Goal: Book appointment/travel/reservation

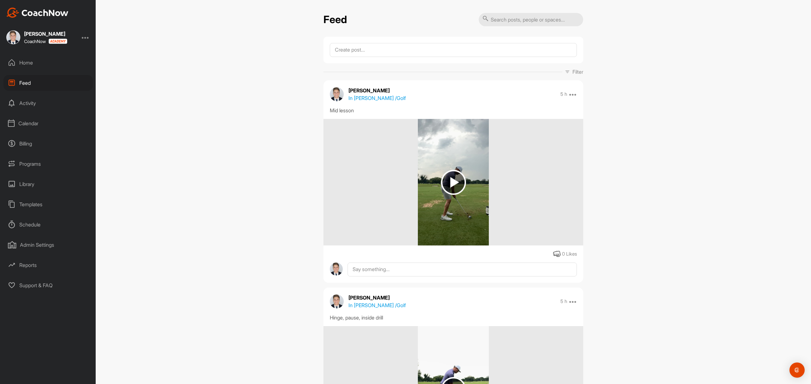
click at [26, 123] on div "Calendar" at bounding box center [47, 124] width 89 height 16
click at [39, 138] on div "My Calendar" at bounding box center [55, 142] width 75 height 13
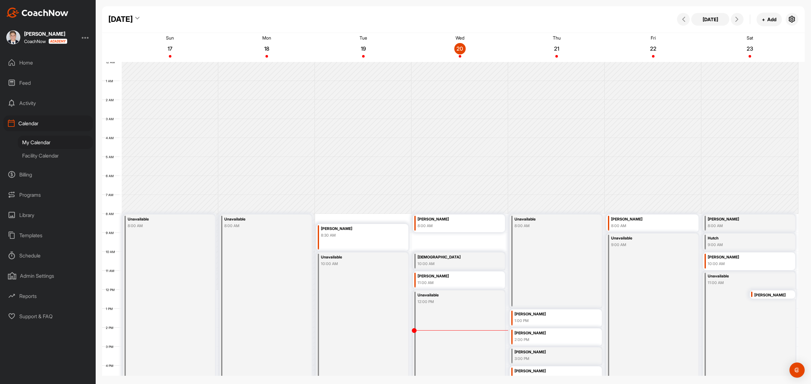
scroll to position [110, 0]
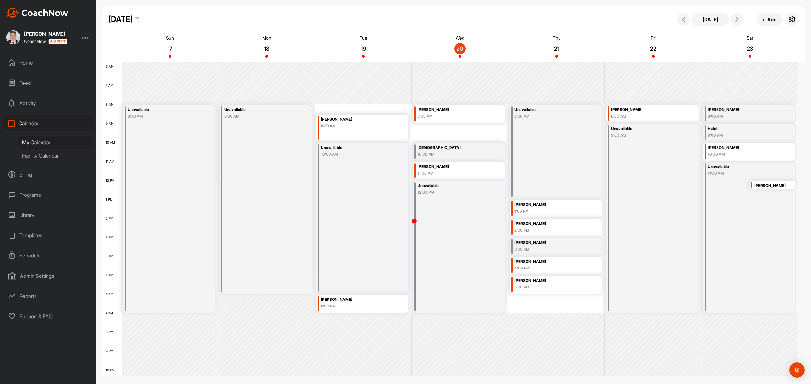
click at [450, 150] on div "[DEMOGRAPHIC_DATA]" at bounding box center [452, 147] width 71 height 7
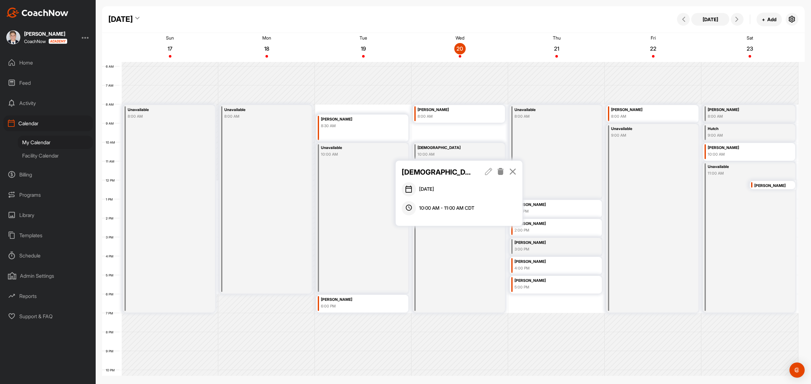
click at [500, 171] on icon at bounding box center [500, 171] width 7 height 7
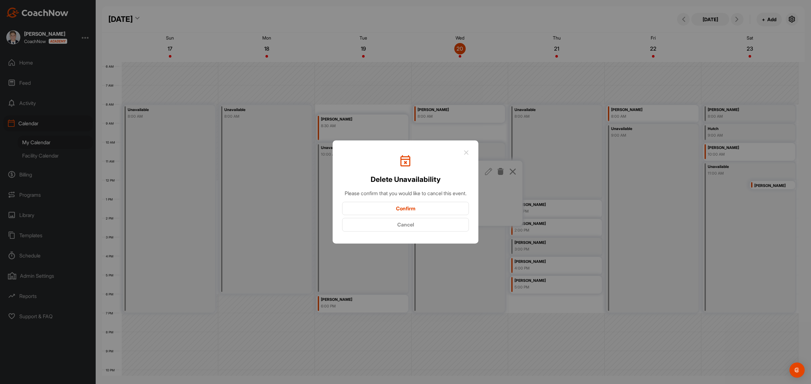
click at [404, 208] on button "Confirm" at bounding box center [405, 209] width 127 height 14
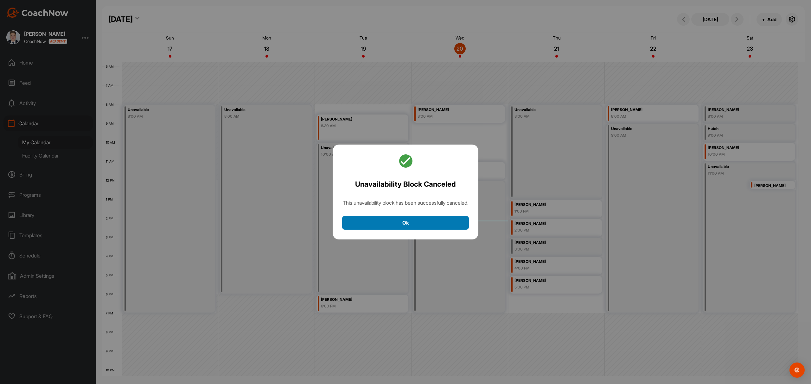
click at [414, 230] on button "Ok" at bounding box center [405, 223] width 127 height 14
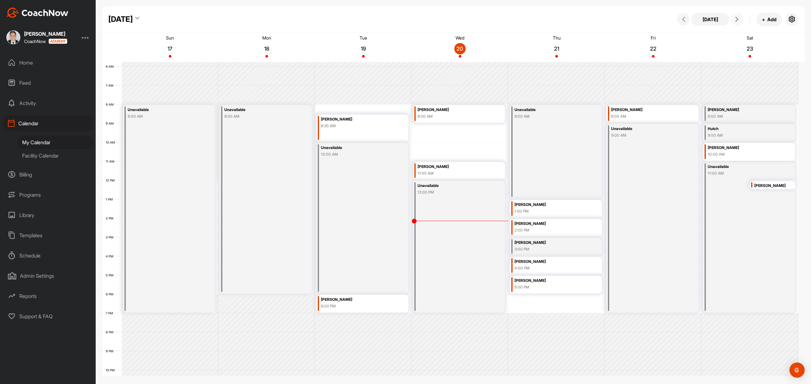
click at [739, 22] on span at bounding box center [737, 19] width 8 height 5
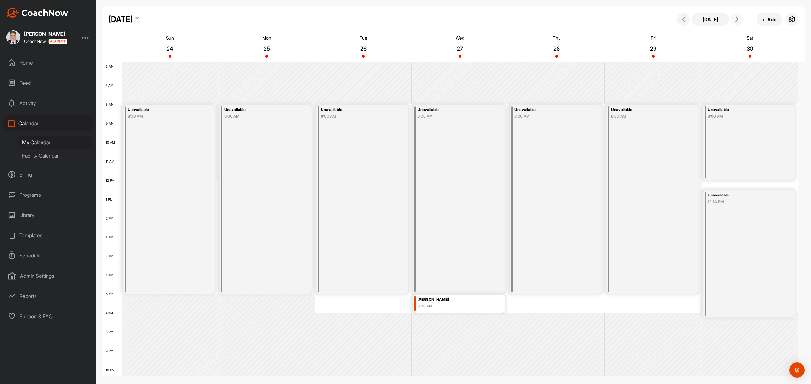
click at [348, 164] on div "Unavailable 8:00 AM" at bounding box center [362, 199] width 92 height 189
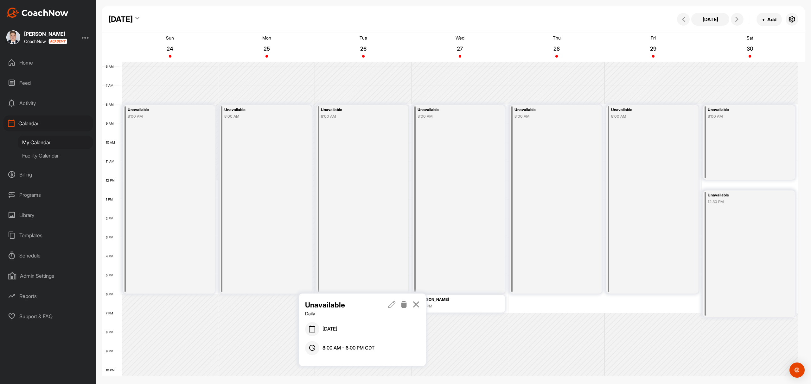
click at [391, 308] on link at bounding box center [391, 309] width 7 height 18
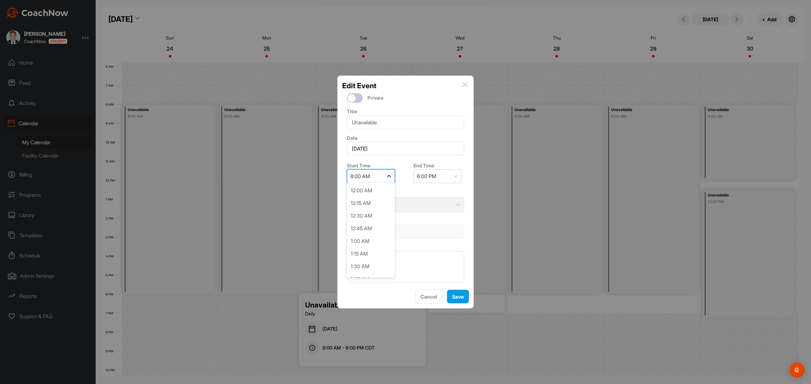
click at [386, 174] on icon at bounding box center [389, 176] width 6 height 6
click at [363, 231] on div "9:00 AM" at bounding box center [371, 233] width 48 height 13
click at [445, 171] on div "7:00 PM" at bounding box center [432, 176] width 36 height 13
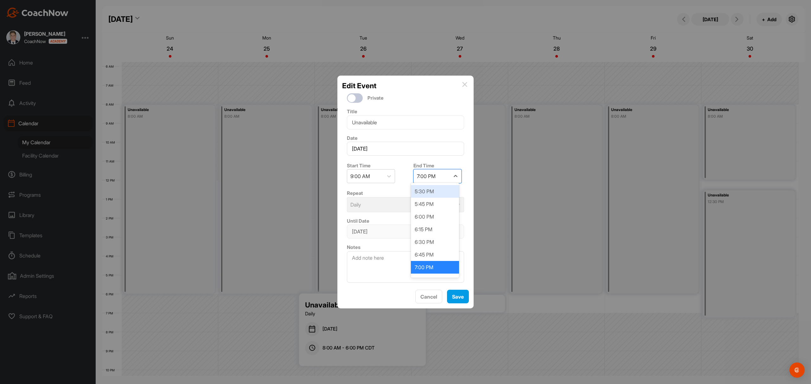
click at [421, 194] on div "5:30 PM" at bounding box center [435, 191] width 48 height 13
click at [459, 298] on button "Save" at bounding box center [458, 297] width 22 height 14
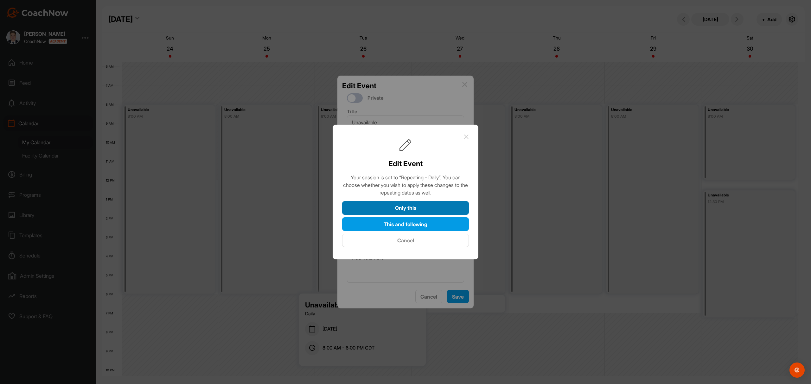
click at [398, 208] on button "Only this" at bounding box center [405, 208] width 127 height 14
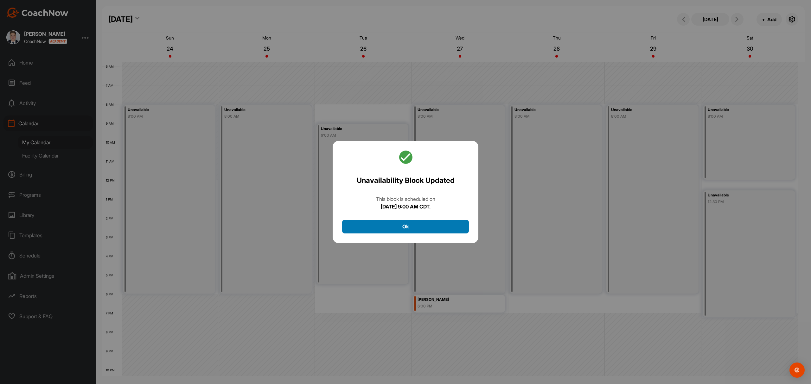
click at [407, 229] on button "Ok" at bounding box center [405, 227] width 127 height 14
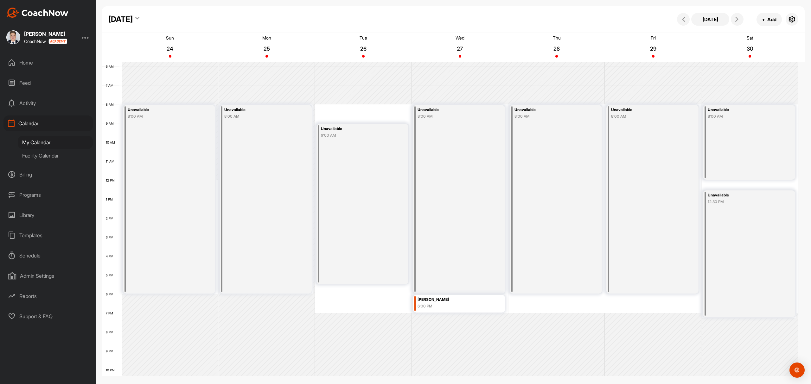
click at [355, 293] on div "12 AM 1 AM 2 AM 3 AM 4 AM 5 AM 6 AM 7 AM 8 AM 9 AM 10 AM 11 AM 12 PM 1 PM 2 PM …" at bounding box center [450, 180] width 696 height 456
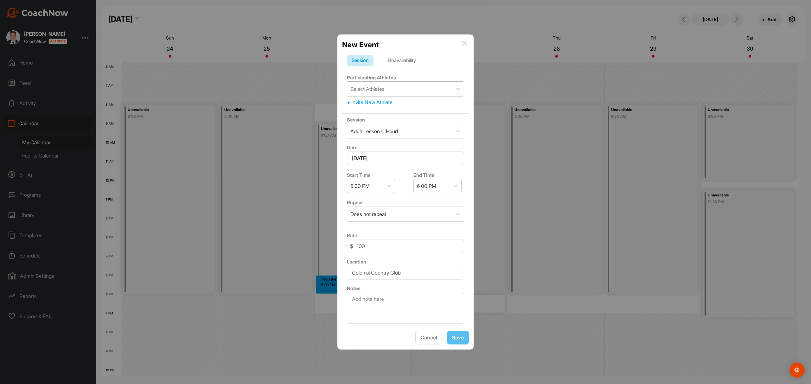
click at [378, 88] on div "Select Athletes" at bounding box center [367, 89] width 34 height 8
type input "[PERSON_NAME]"
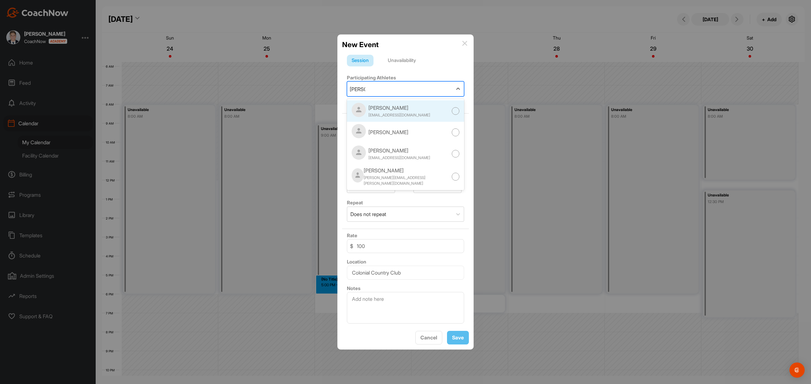
click at [412, 105] on div "[PERSON_NAME] [EMAIL_ADDRESS][DOMAIN_NAME]" at bounding box center [405, 111] width 117 height 22
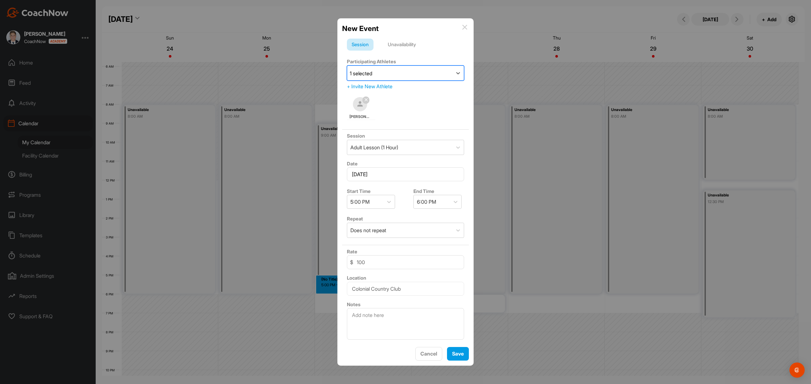
click at [395, 67] on div "1 selected" at bounding box center [399, 73] width 105 height 15
type input "banks"
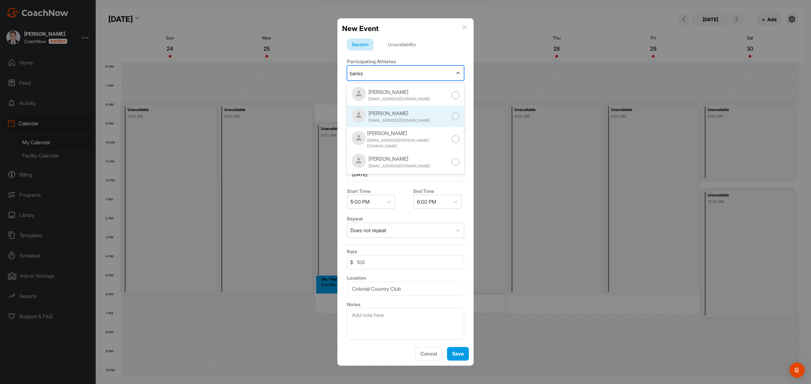
click at [407, 114] on div "[PERSON_NAME]" at bounding box center [399, 114] width 62 height 8
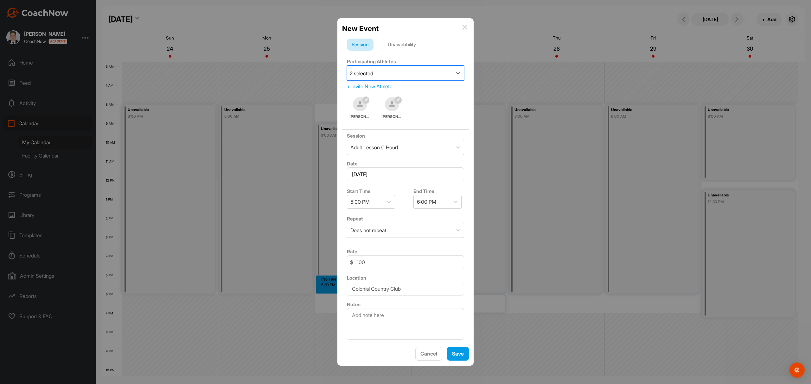
click at [401, 71] on div "2 selected" at bounding box center [399, 73] width 105 height 15
type input "[PERSON_NAME]"
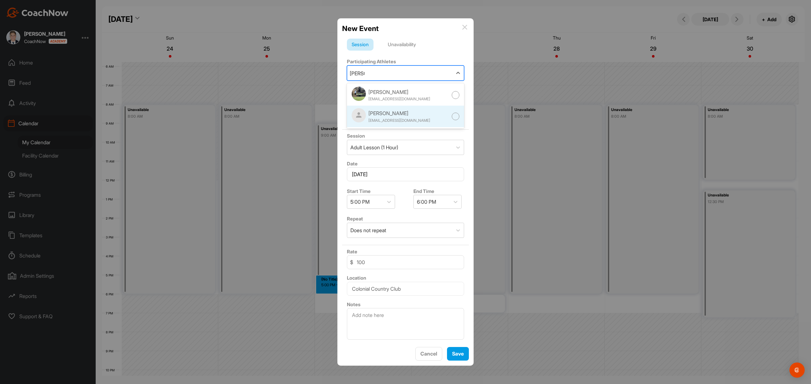
click at [403, 118] on div "[EMAIL_ADDRESS][DOMAIN_NAME]" at bounding box center [399, 121] width 62 height 6
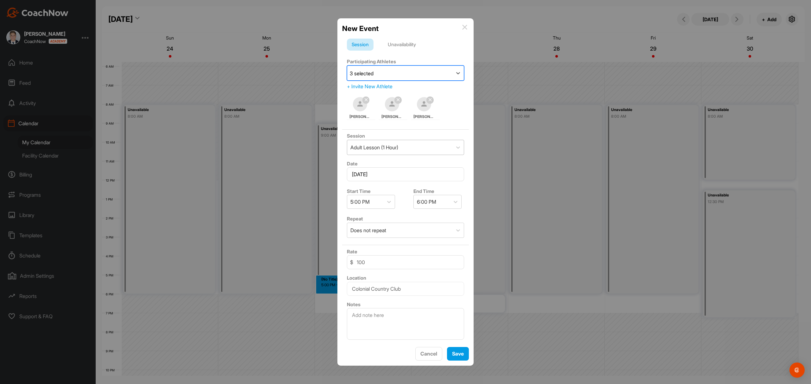
click at [410, 145] on div "Adult Lesson (1 Hour)" at bounding box center [399, 147] width 105 height 15
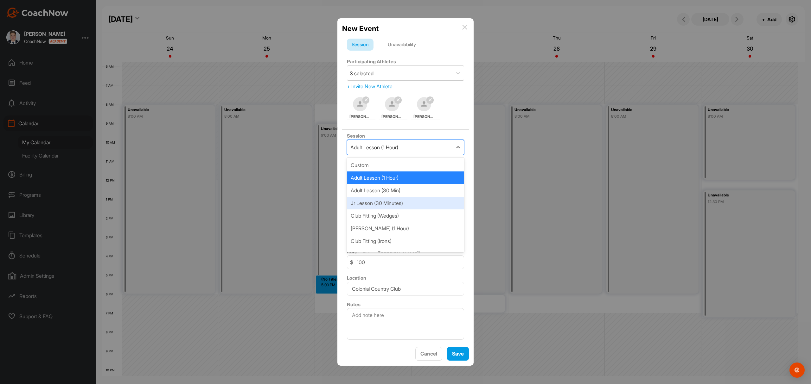
scroll to position [22, 0]
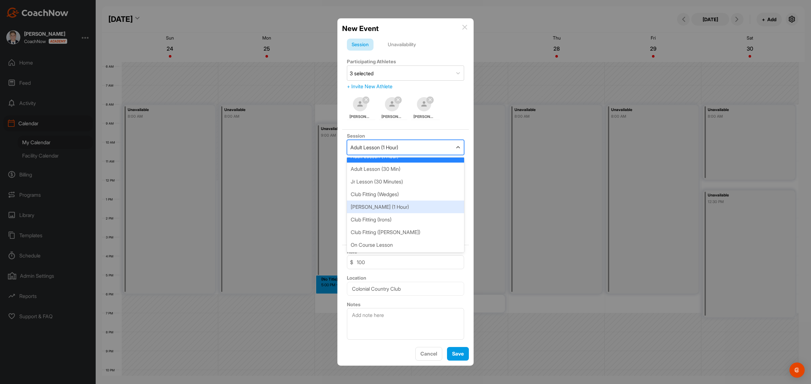
click at [401, 203] on div "[PERSON_NAME] (1 Hour)" at bounding box center [405, 207] width 117 height 13
type input "80"
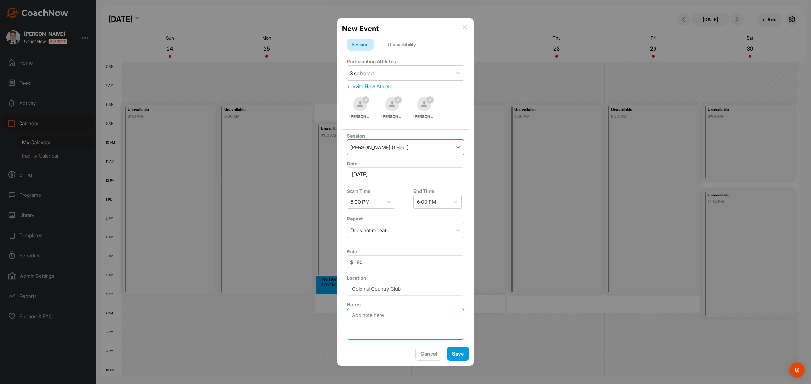
click at [376, 320] on textarea at bounding box center [405, 324] width 117 height 32
type textarea "All three boys"
click at [389, 201] on div at bounding box center [388, 201] width 11 height 11
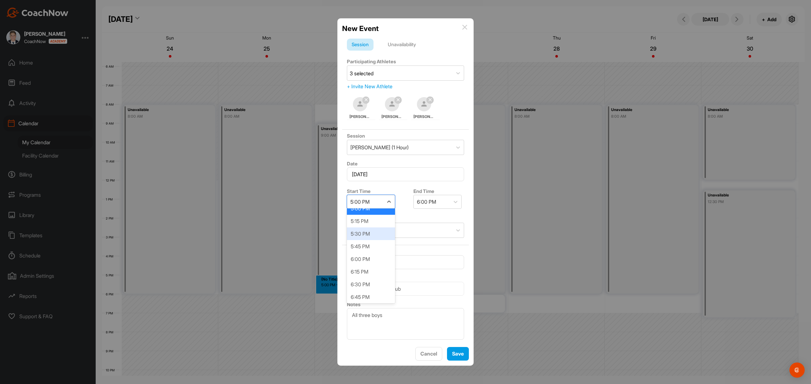
click at [361, 229] on div "5:30 PM" at bounding box center [371, 234] width 48 height 13
click at [454, 353] on button "Save" at bounding box center [458, 354] width 22 height 14
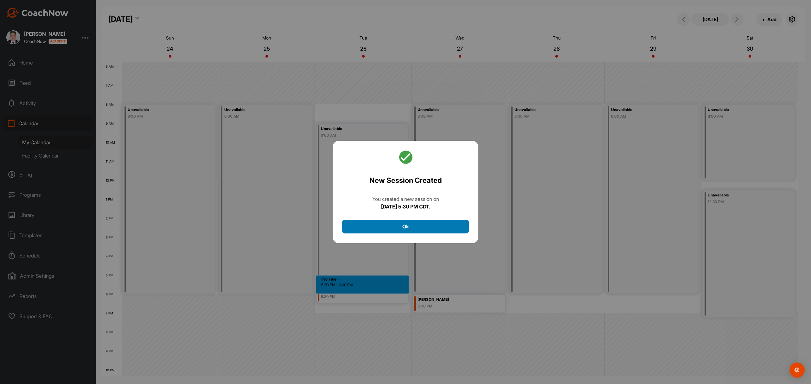
click at [422, 229] on button "Ok" at bounding box center [405, 227] width 127 height 14
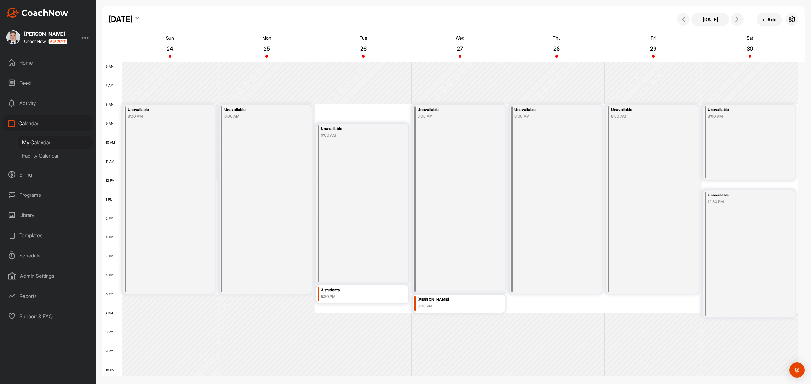
click at [471, 155] on div "Unavailable 8:00 AM" at bounding box center [459, 199] width 92 height 189
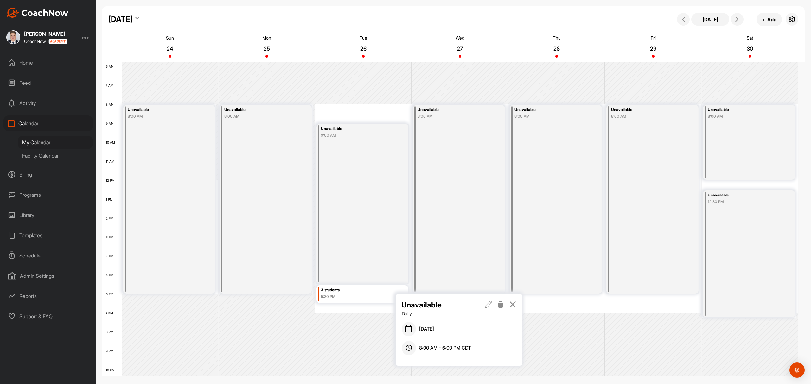
click at [489, 304] on icon at bounding box center [488, 304] width 7 height 7
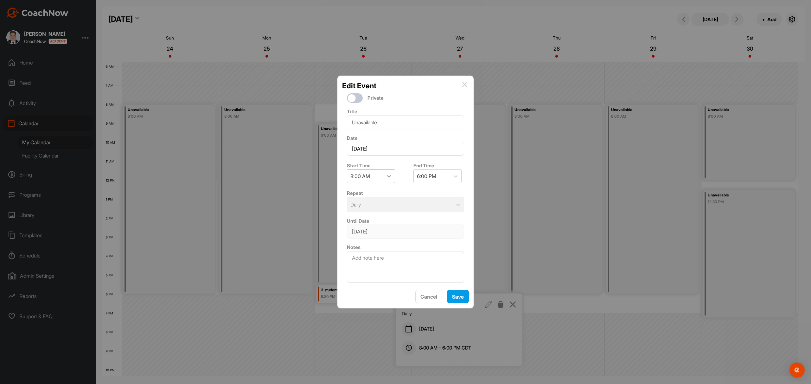
click at [384, 172] on div at bounding box center [388, 176] width 11 height 11
click at [363, 244] on div "11:00 AM" at bounding box center [371, 250] width 48 height 13
click at [431, 177] on div "9:00 PM" at bounding box center [426, 177] width 19 height 8
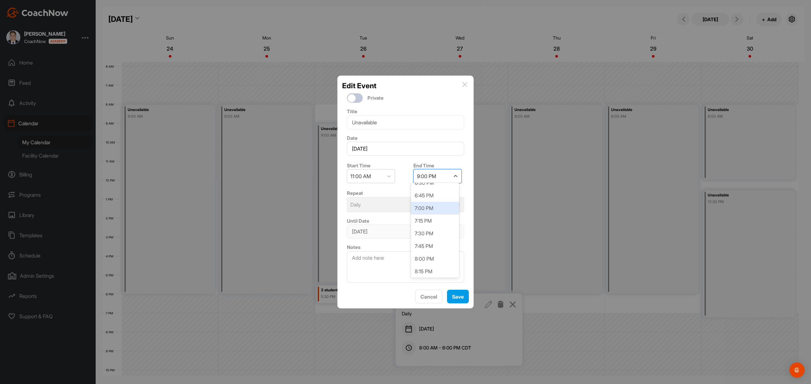
click at [423, 212] on div "7:00 PM" at bounding box center [435, 208] width 48 height 13
click at [455, 300] on button "Save" at bounding box center [458, 297] width 22 height 14
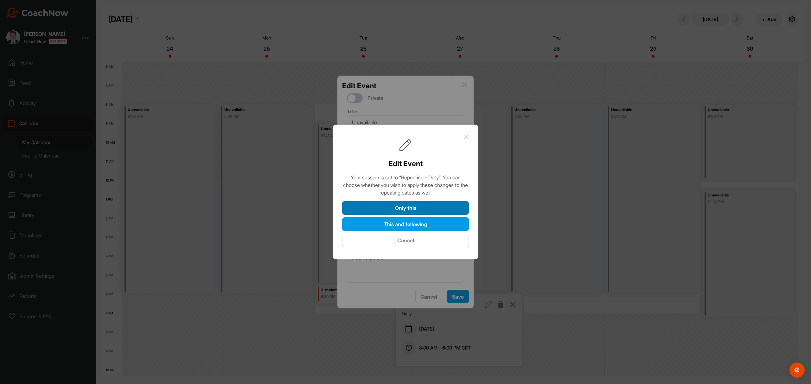
click at [429, 215] on button "Only this" at bounding box center [405, 208] width 127 height 14
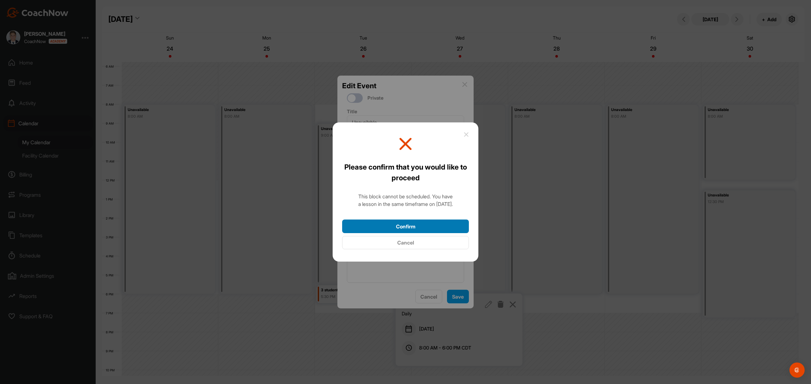
click at [427, 228] on button "Confirm" at bounding box center [405, 227] width 127 height 14
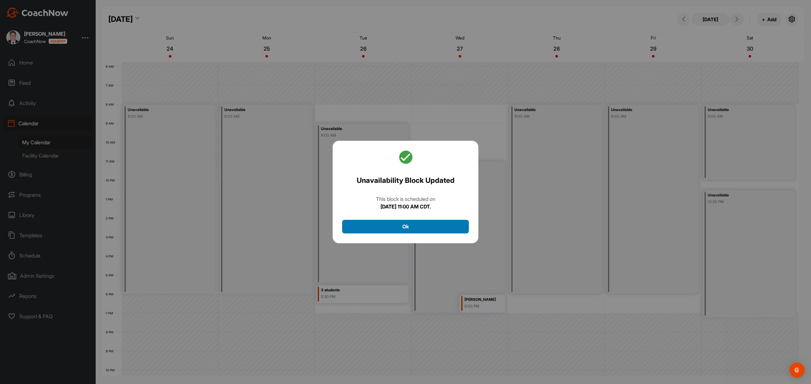
click at [440, 232] on button "Ok" at bounding box center [405, 227] width 127 height 14
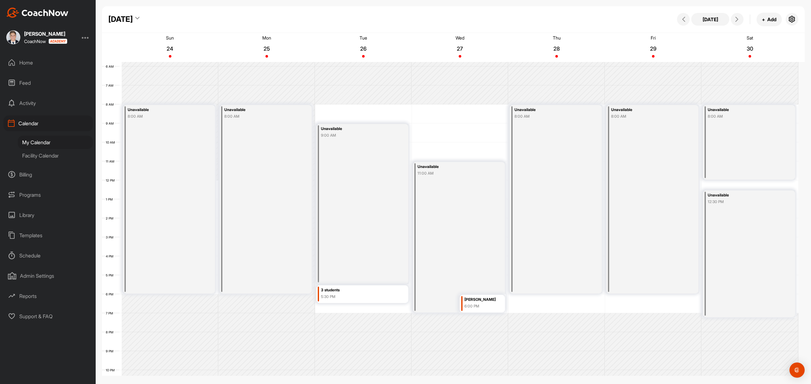
click at [549, 215] on div "Unavailable 8:00 AM" at bounding box center [556, 199] width 92 height 189
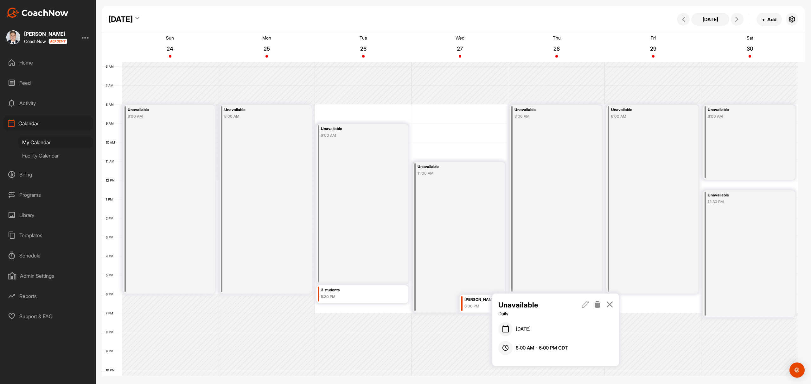
click at [587, 303] on icon at bounding box center [585, 304] width 7 height 7
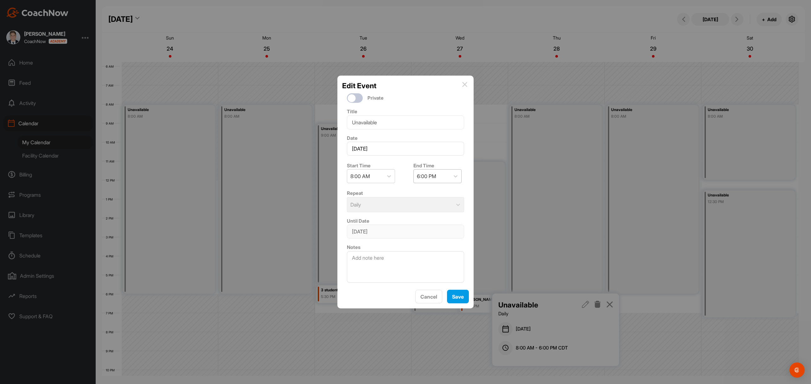
click at [436, 172] on div "6:00 PM" at bounding box center [432, 176] width 36 height 13
click at [426, 209] on div "3:15 PM" at bounding box center [435, 212] width 48 height 13
click at [454, 303] on button "Save" at bounding box center [458, 297] width 22 height 14
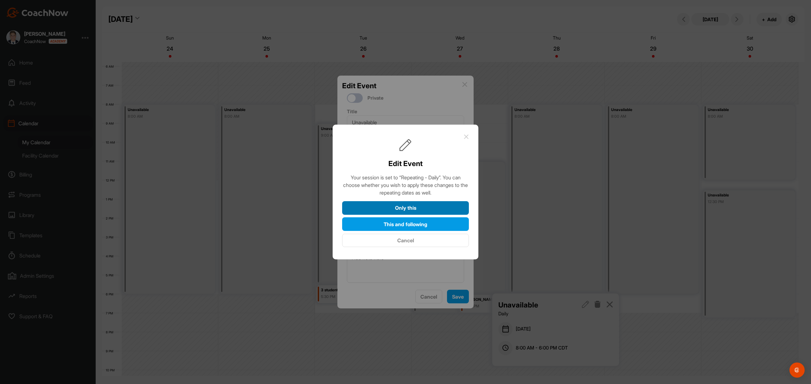
click at [408, 210] on button "Only this" at bounding box center [405, 208] width 127 height 14
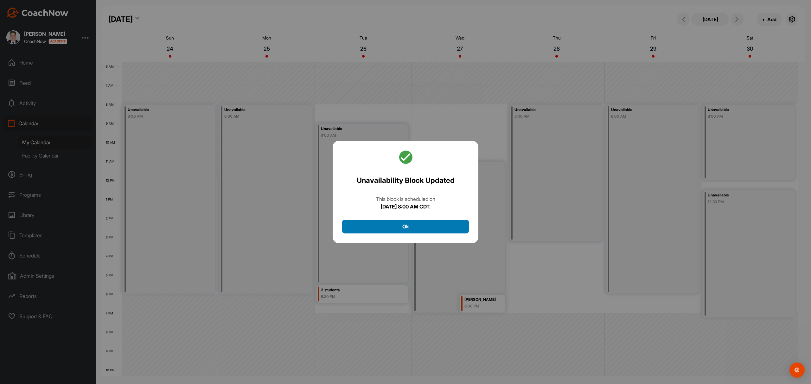
click at [417, 228] on button "Ok" at bounding box center [405, 227] width 127 height 14
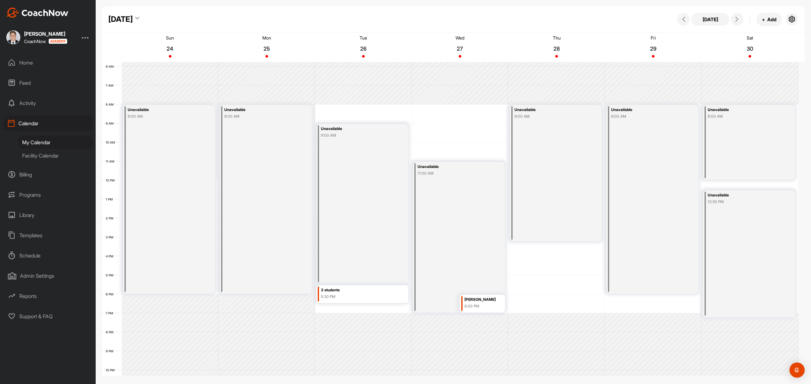
click at [651, 174] on div "Unavailable 8:00 AM" at bounding box center [652, 199] width 92 height 189
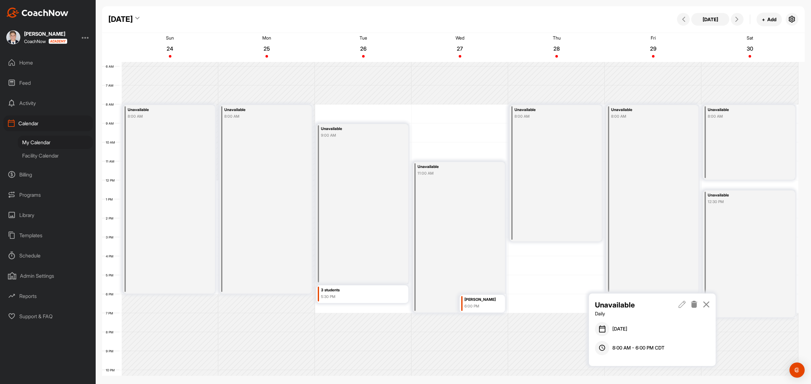
click at [681, 304] on icon at bounding box center [681, 304] width 7 height 7
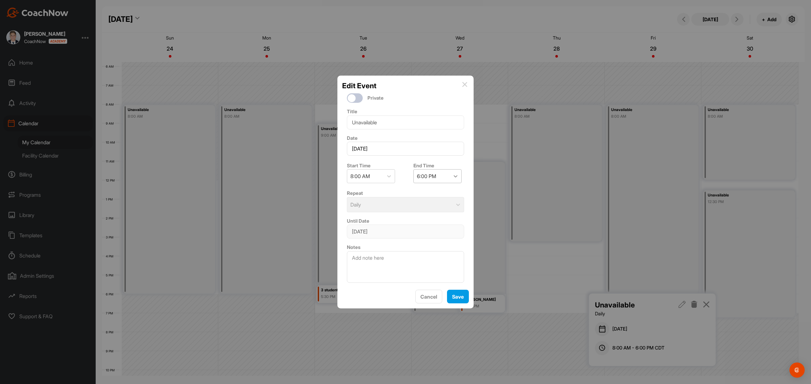
click at [450, 176] on div at bounding box center [455, 176] width 11 height 11
click at [426, 231] on div "7:00 PM" at bounding box center [435, 233] width 48 height 13
click at [460, 300] on button "Save" at bounding box center [458, 297] width 22 height 14
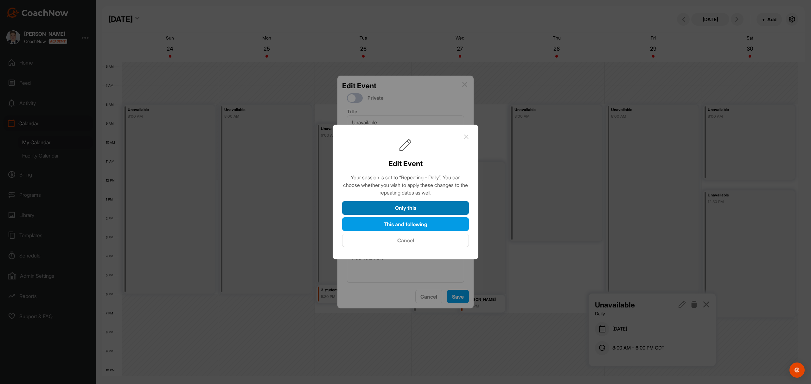
click at [427, 208] on button "Only this" at bounding box center [405, 208] width 127 height 14
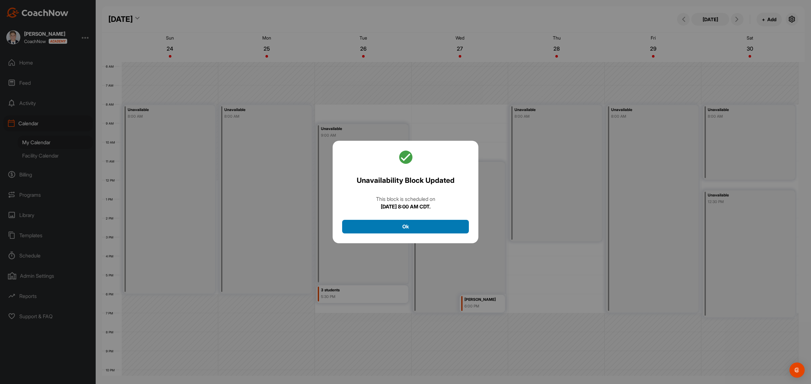
click at [444, 227] on button "Ok" at bounding box center [405, 227] width 127 height 14
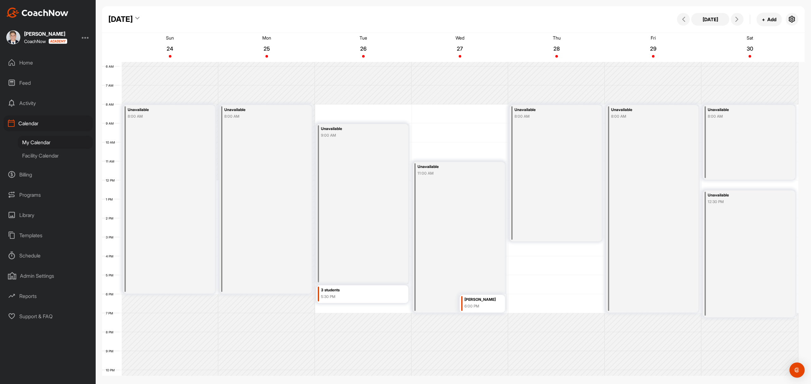
click at [761, 147] on div "Unavailable 8:00 AM" at bounding box center [749, 142] width 92 height 75
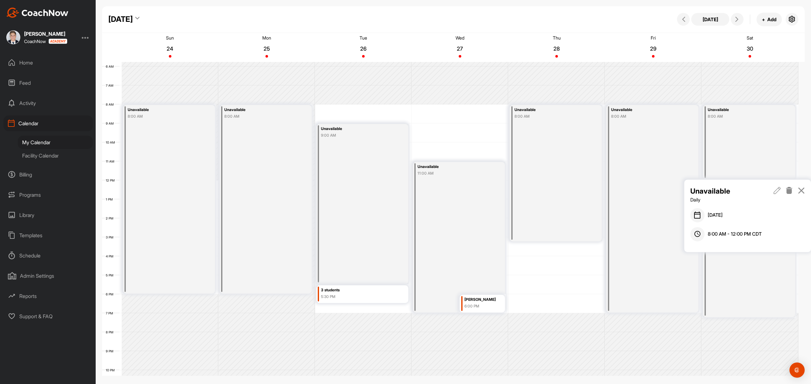
click at [775, 190] on icon at bounding box center [776, 190] width 7 height 7
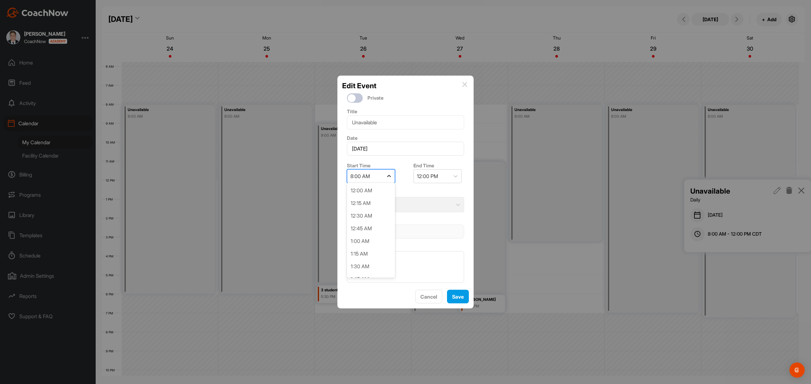
click at [386, 171] on div at bounding box center [388, 176] width 11 height 11
drag, startPoint x: 363, startPoint y: 208, endPoint x: 368, endPoint y: 203, distance: 7.2
click at [366, 208] on div "11:00 AM" at bounding box center [371, 208] width 48 height 13
click at [431, 178] on div "3:00 PM" at bounding box center [432, 176] width 36 height 13
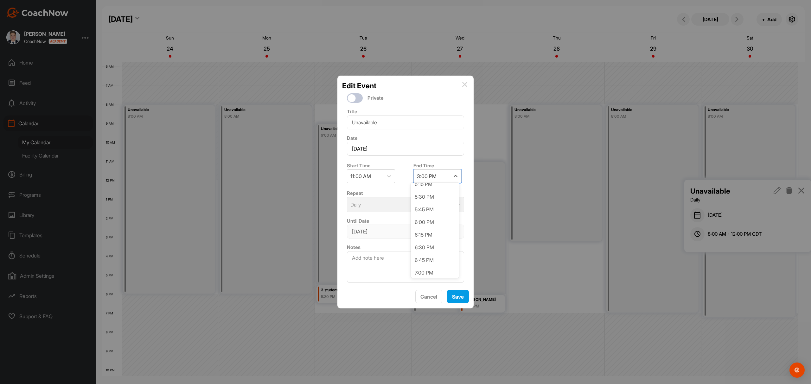
scroll to position [324, 0]
click at [421, 259] on div "7:00 PM" at bounding box center [435, 259] width 48 height 13
click at [459, 304] on button "Save" at bounding box center [458, 297] width 22 height 14
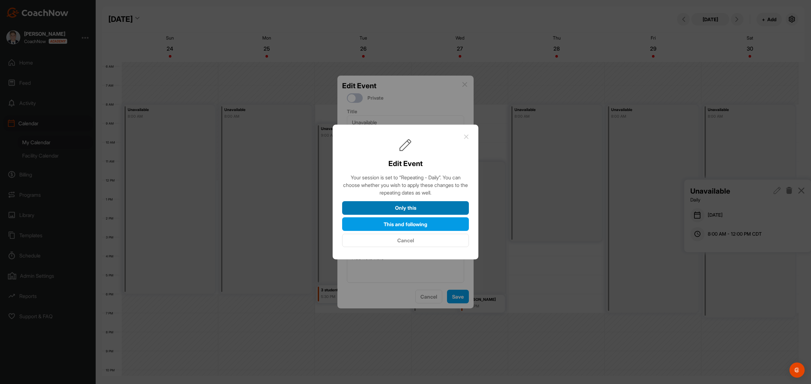
click at [427, 211] on button "Only this" at bounding box center [405, 208] width 127 height 14
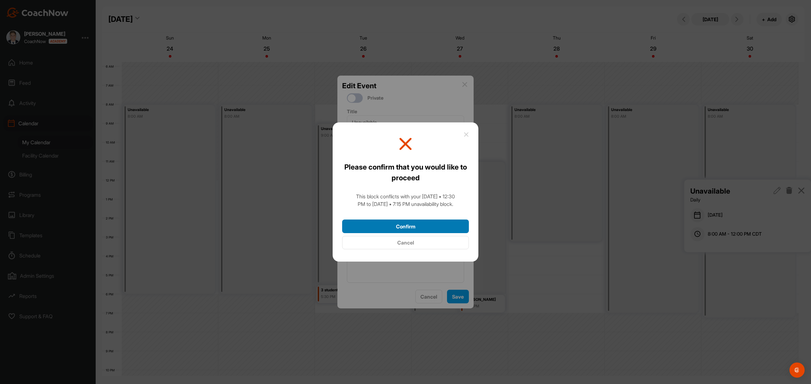
click at [433, 225] on button "Confirm" at bounding box center [405, 227] width 127 height 14
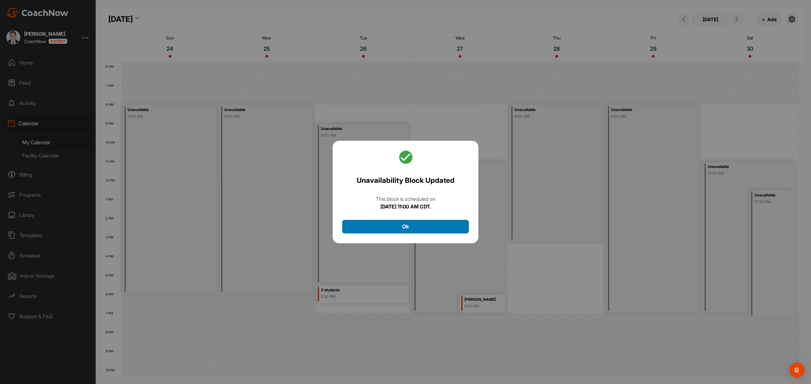
click at [399, 229] on button "Ok" at bounding box center [405, 227] width 127 height 14
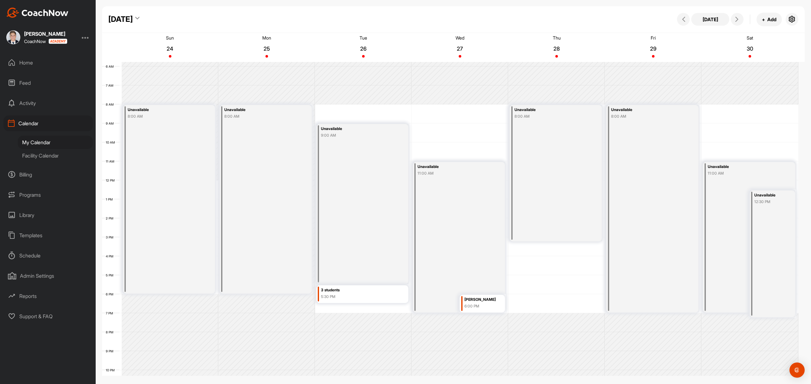
click at [782, 242] on div "Unavailable 12:30 PM" at bounding box center [773, 254] width 46 height 127
click at [789, 328] on icon at bounding box center [788, 328] width 7 height 7
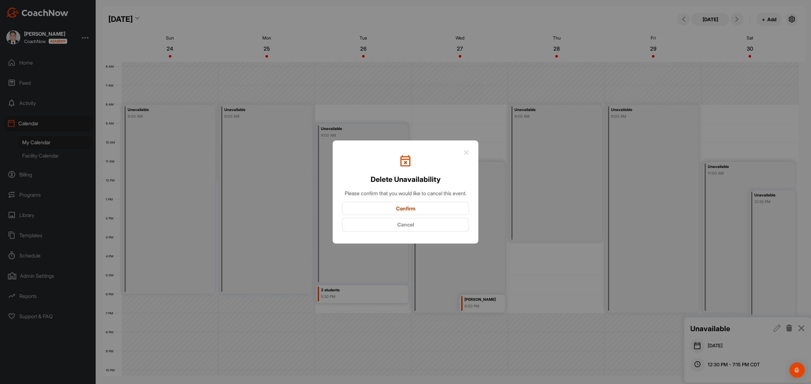
click at [397, 208] on button "Confirm" at bounding box center [405, 209] width 127 height 14
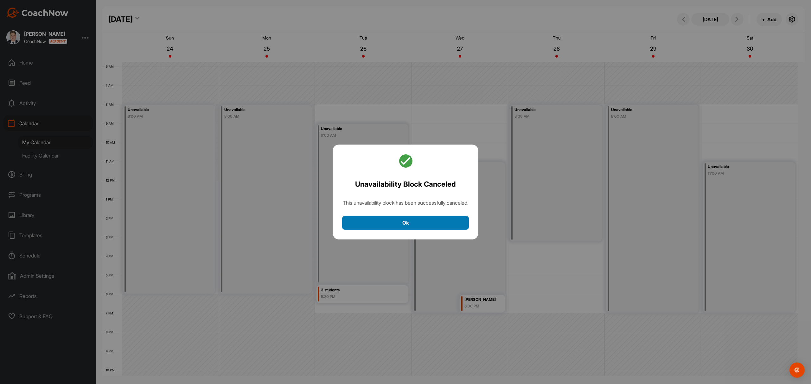
click at [384, 230] on button "Ok" at bounding box center [405, 223] width 127 height 14
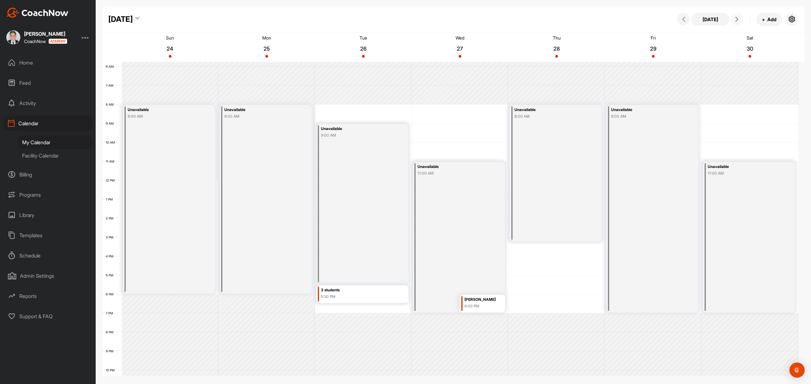
click at [735, 22] on icon at bounding box center [736, 19] width 5 height 5
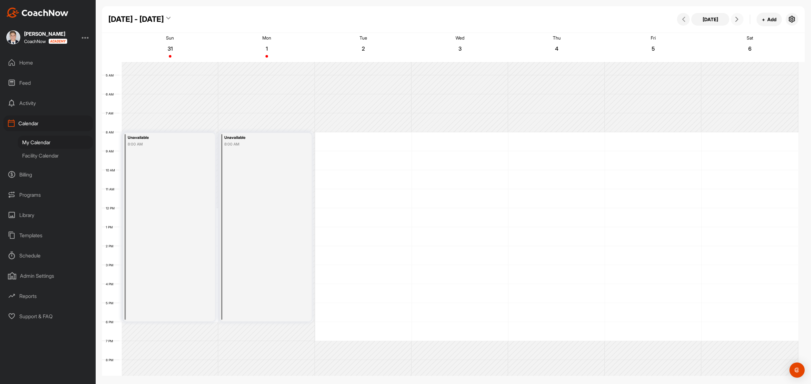
scroll to position [67, 0]
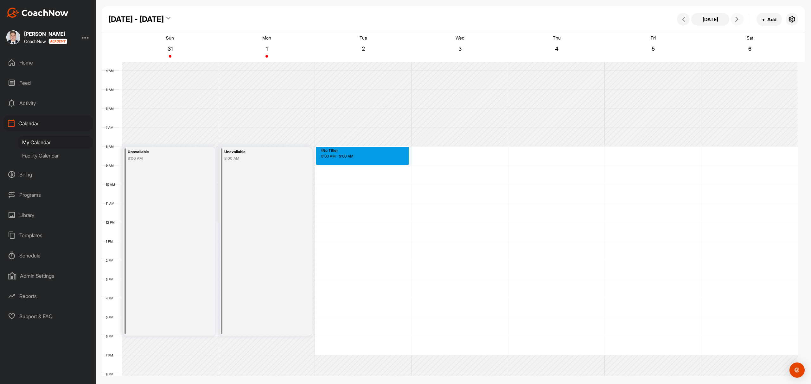
click at [374, 155] on div "12 AM 1 AM 2 AM 3 AM 4 AM 5 AM 6 AM 7 AM 8 AM 9 AM 10 AM 11 AM 12 PM 1 PM 2 PM …" at bounding box center [450, 223] width 696 height 456
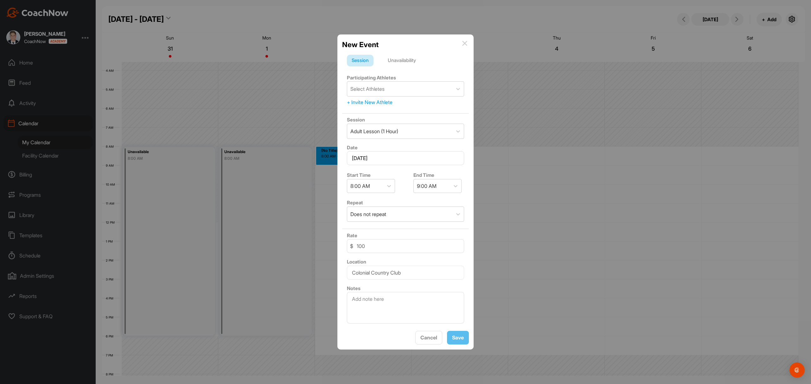
click at [406, 56] on div "Unavailability" at bounding box center [402, 61] width 38 height 12
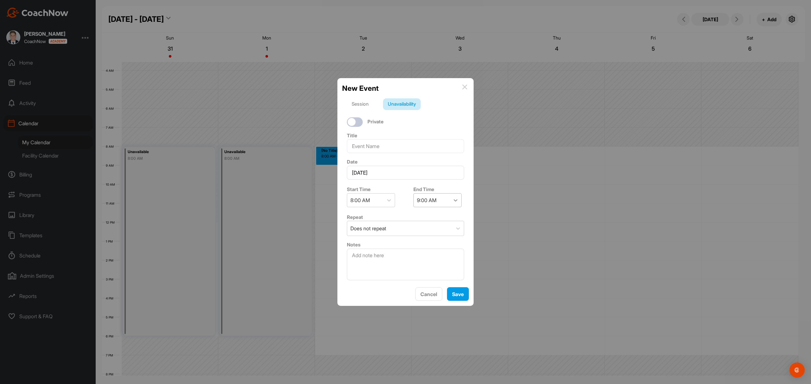
click at [450, 198] on div at bounding box center [455, 200] width 11 height 11
click at [425, 255] on div "7:00 PM" at bounding box center [435, 252] width 48 height 13
click at [456, 301] on button "Save" at bounding box center [458, 295] width 22 height 14
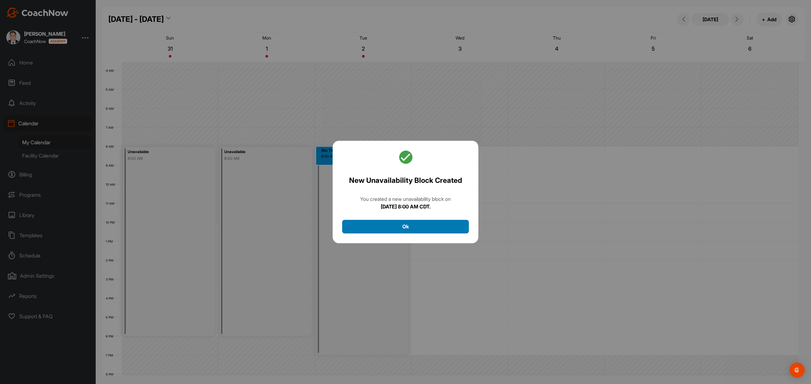
click at [410, 227] on button "Ok" at bounding box center [405, 227] width 127 height 14
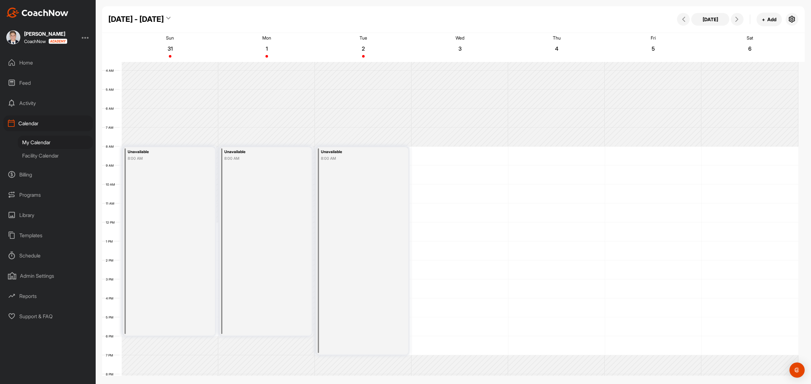
click at [374, 194] on div "Unavailable 8:00 AM" at bounding box center [362, 251] width 92 height 208
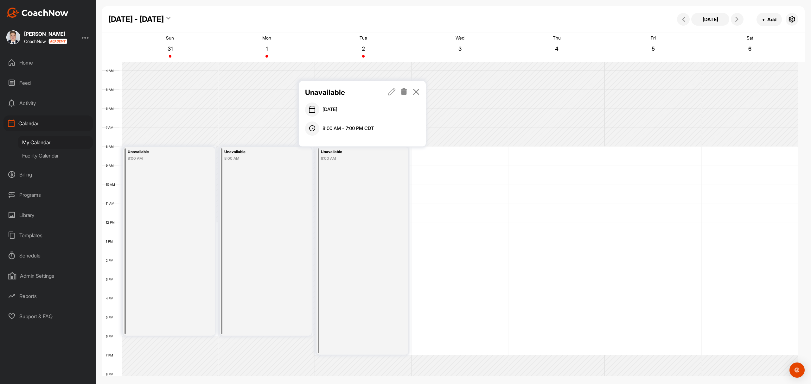
click at [397, 92] on div at bounding box center [403, 92] width 31 height 11
click at [394, 91] on icon at bounding box center [391, 91] width 7 height 7
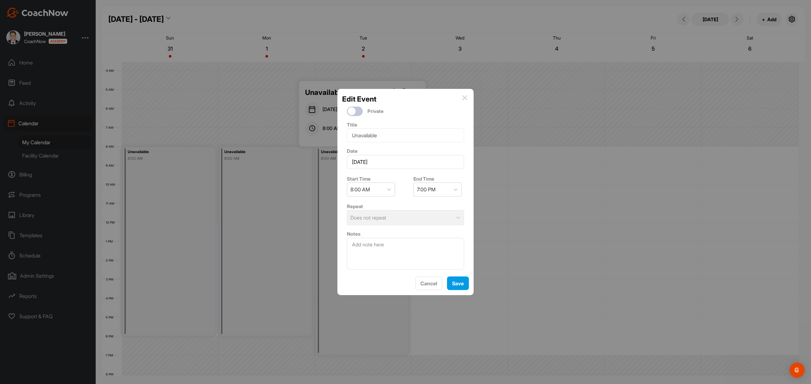
click at [464, 95] on img at bounding box center [464, 97] width 5 height 5
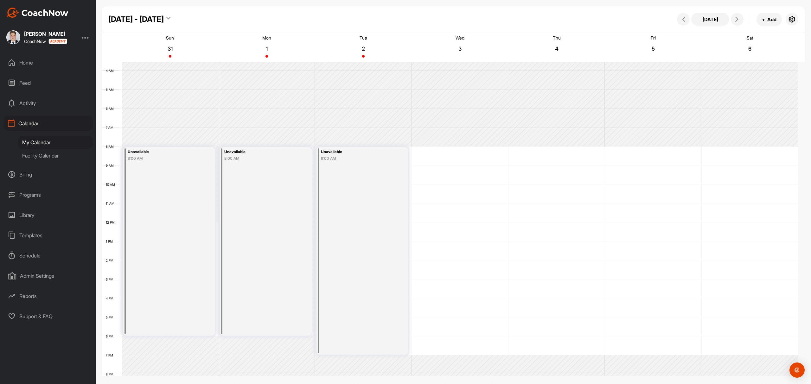
click at [370, 161] on div "8:00 AM" at bounding box center [356, 159] width 71 height 6
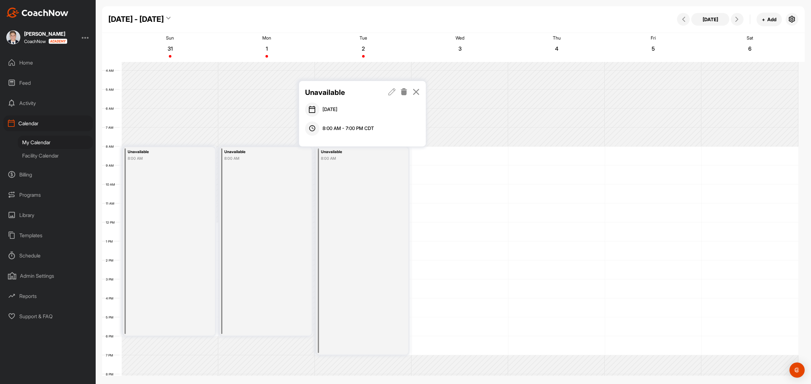
click at [389, 92] on icon at bounding box center [391, 91] width 7 height 7
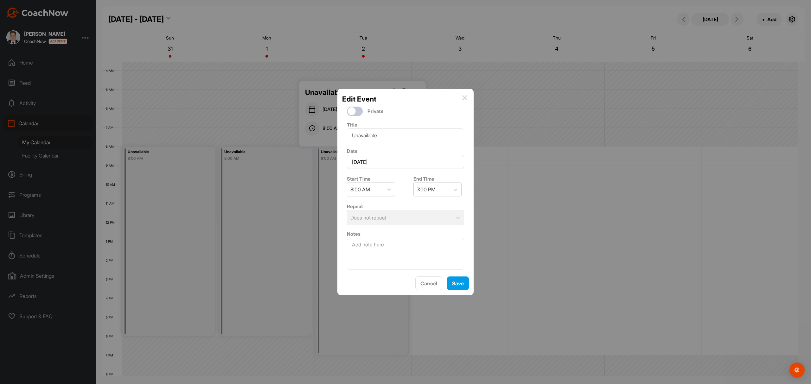
click at [374, 222] on div "Repeat Does not repeat" at bounding box center [405, 214] width 127 height 28
click at [424, 284] on button "Cancel" at bounding box center [428, 284] width 27 height 14
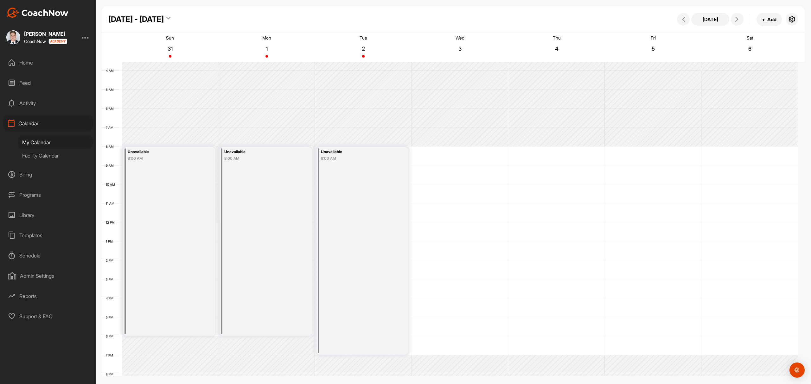
click at [400, 170] on div "Unavailable 8:00 AM" at bounding box center [362, 251] width 92 height 208
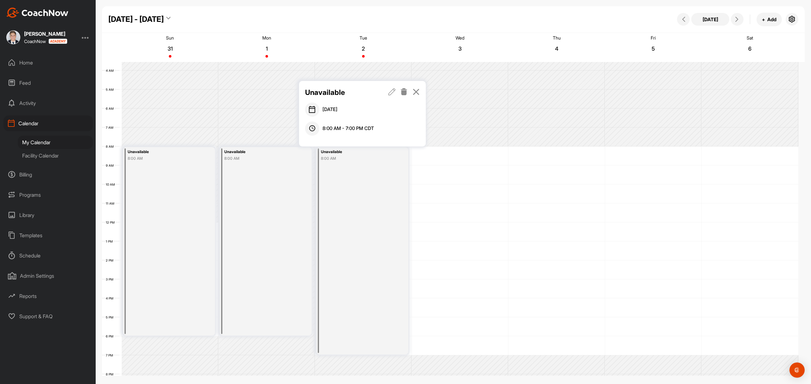
click at [406, 90] on icon at bounding box center [403, 91] width 7 height 7
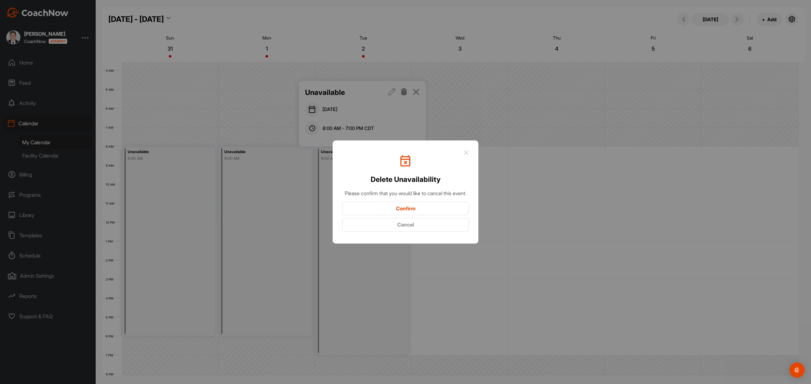
click at [414, 211] on button "Confirm" at bounding box center [405, 209] width 127 height 14
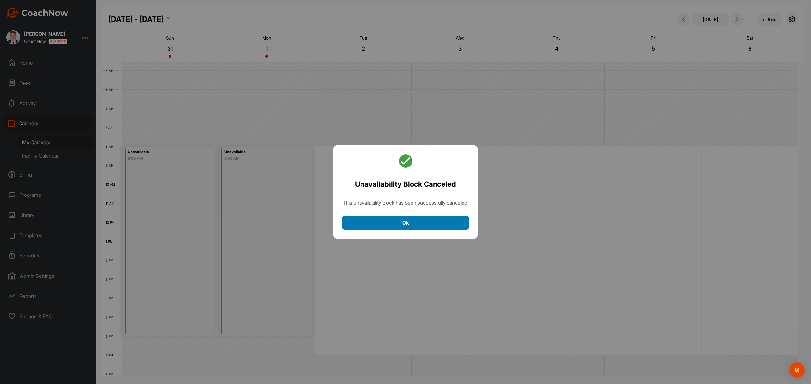
drag, startPoint x: 417, startPoint y: 228, endPoint x: 407, endPoint y: 219, distance: 14.1
click at [417, 229] on button "Ok" at bounding box center [405, 223] width 127 height 14
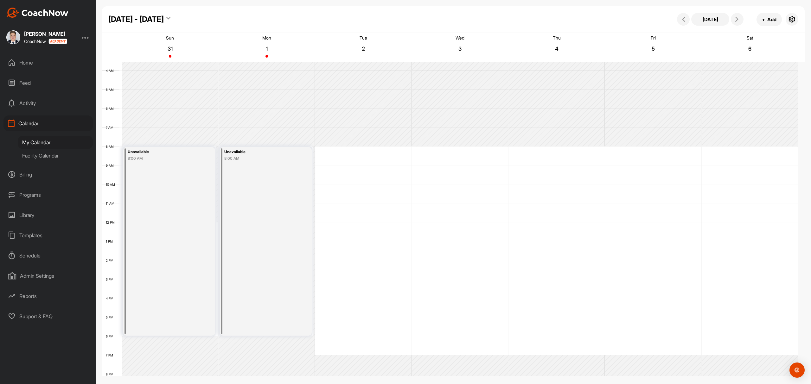
click at [353, 154] on div "12 AM 1 AM 2 AM 3 AM 4 AM 5 AM 6 AM 7 AM 8 AM 9 AM 10 AM 11 AM 12 PM 1 PM 2 PM …" at bounding box center [450, 223] width 696 height 456
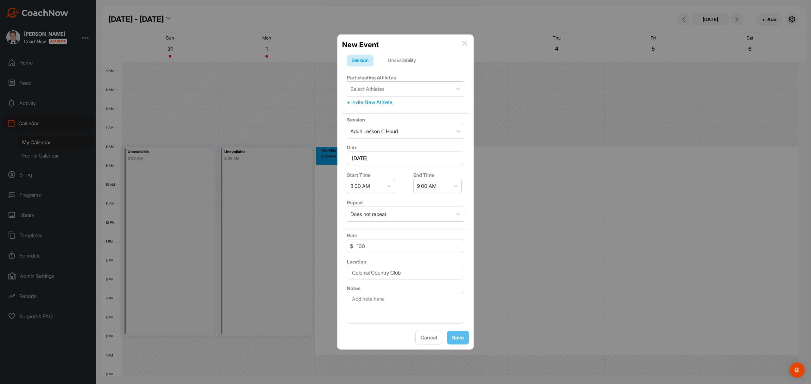
click at [398, 56] on div "Unavailability" at bounding box center [402, 61] width 38 height 12
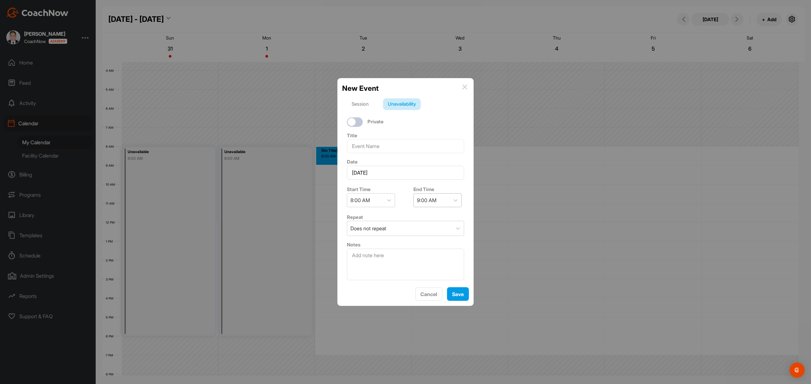
click at [433, 198] on div "9:00 AM" at bounding box center [427, 201] width 20 height 8
click at [420, 211] on div "7:00 PM" at bounding box center [435, 210] width 48 height 13
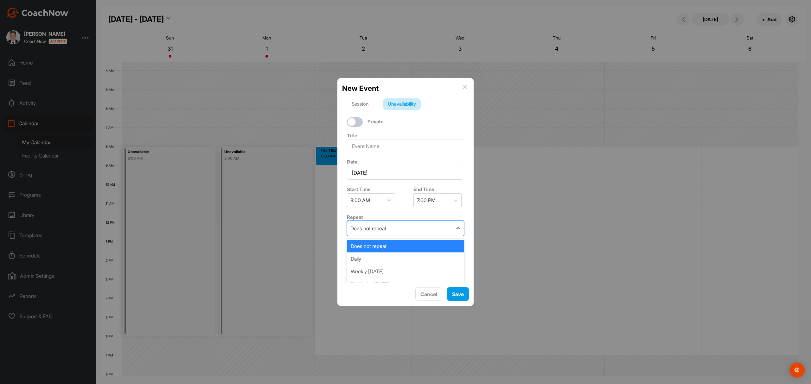
click at [387, 231] on div "Does not repeat" at bounding box center [399, 228] width 105 height 15
click at [386, 259] on div "Daily" at bounding box center [405, 259] width 117 height 13
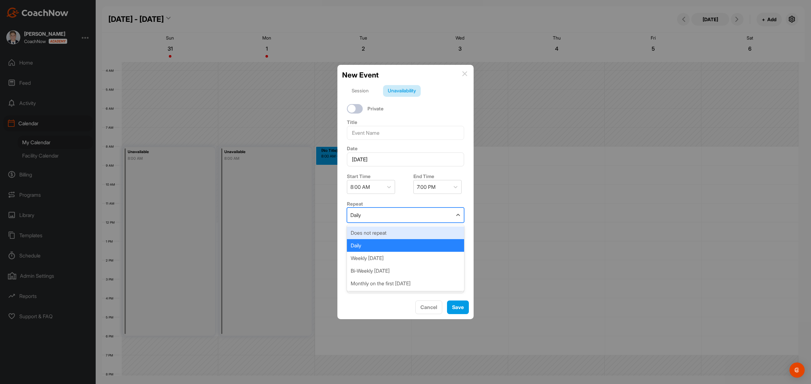
click at [377, 213] on div "Daily" at bounding box center [399, 215] width 105 height 15
click at [387, 254] on div "Weekly [DATE]" at bounding box center [405, 258] width 117 height 13
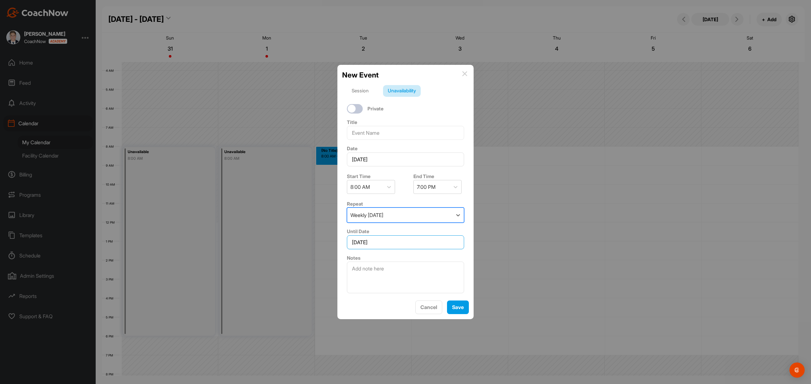
click at [391, 245] on input "[DATE]" at bounding box center [405, 243] width 117 height 14
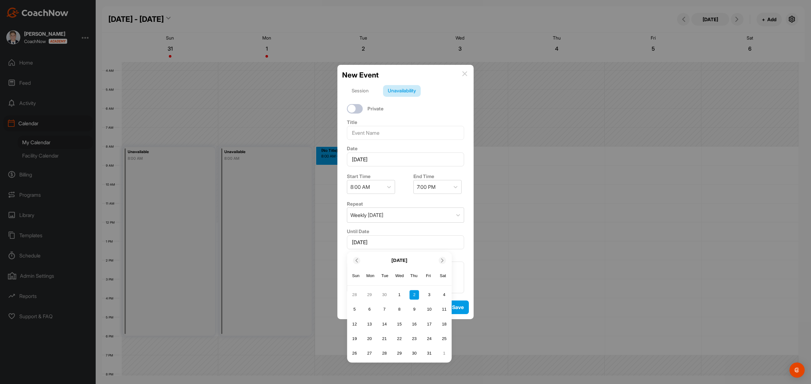
click at [440, 259] on icon at bounding box center [442, 261] width 4 height 4
click at [441, 259] on icon at bounding box center [442, 261] width 4 height 4
click at [403, 349] on div "31" at bounding box center [400, 354] width 10 height 10
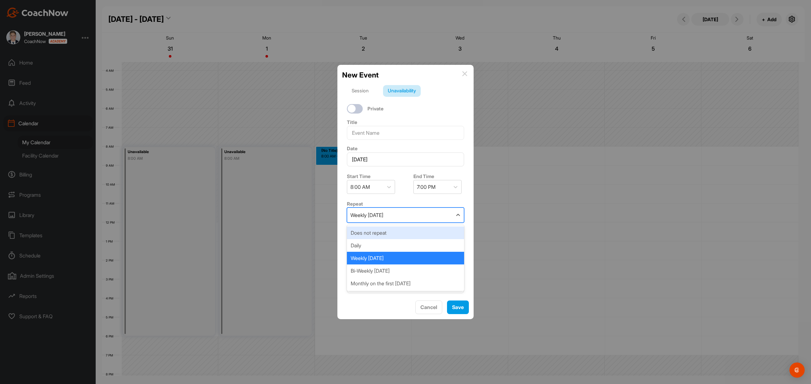
click at [416, 213] on div "Weekly [DATE]" at bounding box center [399, 215] width 105 height 15
click at [400, 241] on div "Daily" at bounding box center [405, 245] width 117 height 13
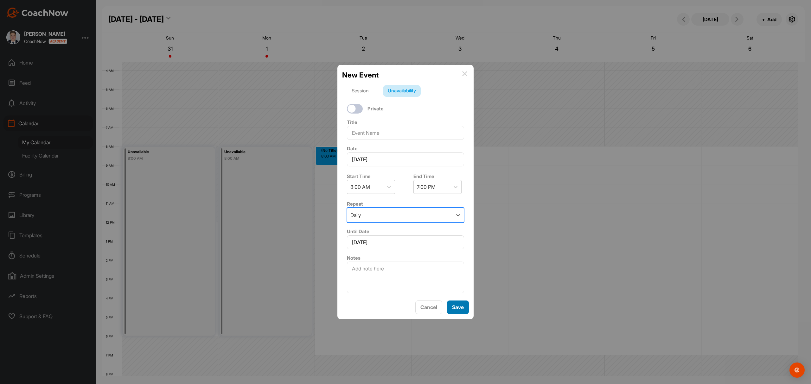
click at [454, 312] on button "Save" at bounding box center [458, 308] width 22 height 14
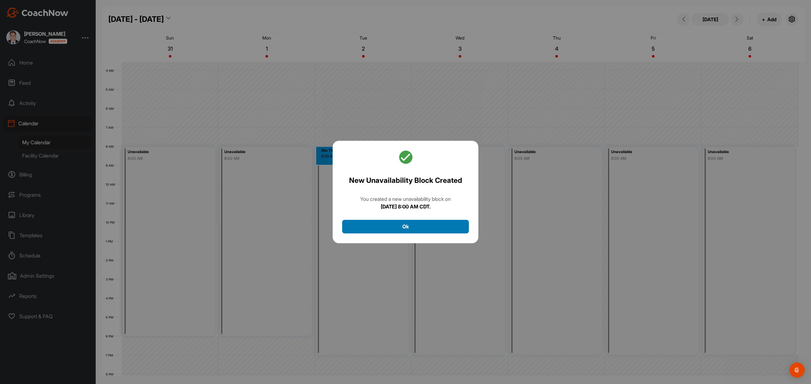
click at [403, 225] on button "Ok" at bounding box center [405, 227] width 127 height 14
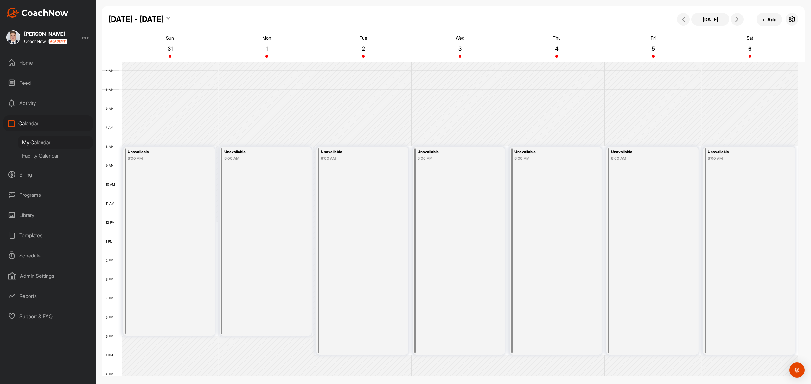
click at [371, 280] on div "Unavailable 8:00 AM" at bounding box center [362, 251] width 92 height 208
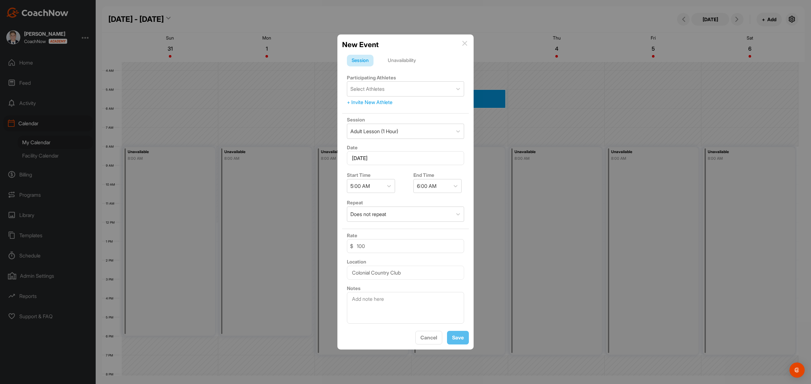
click at [464, 44] on div "New Event" at bounding box center [405, 44] width 127 height 11
click at [464, 42] on img at bounding box center [464, 43] width 5 height 5
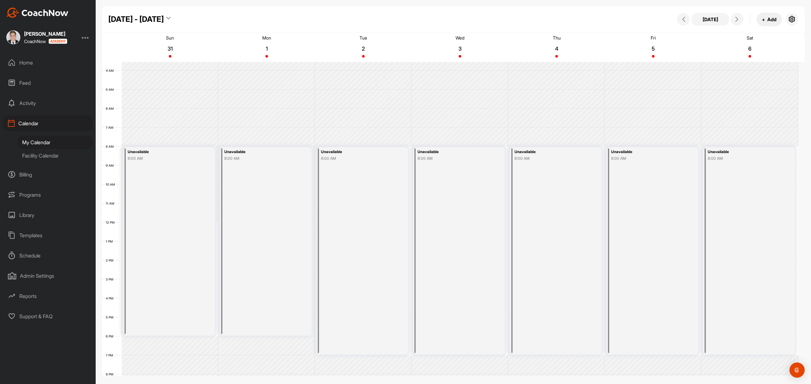
click at [764, 21] on span "+" at bounding box center [763, 19] width 3 height 7
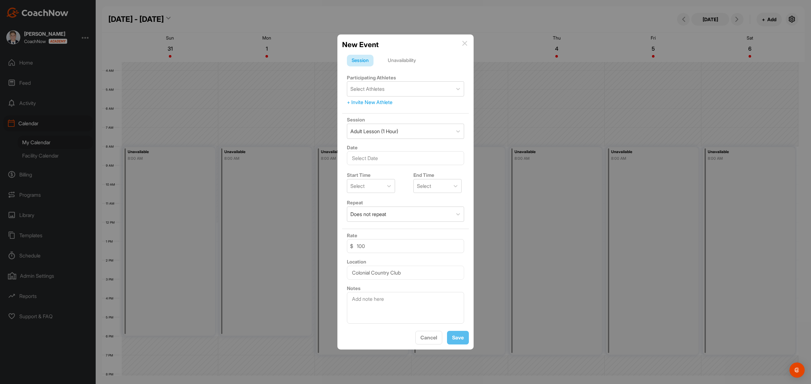
click at [409, 61] on div "Unavailability" at bounding box center [402, 61] width 38 height 12
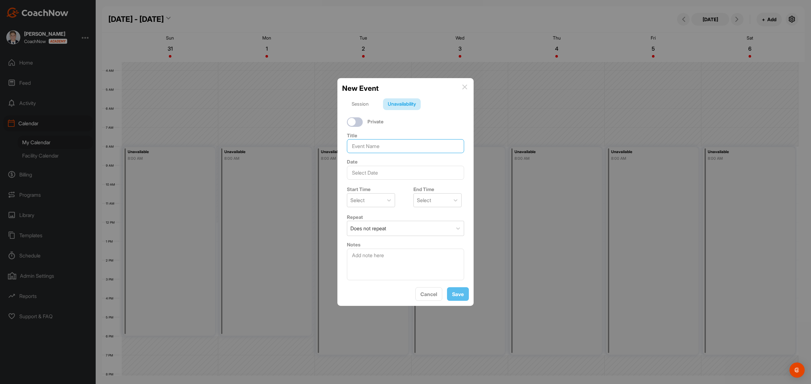
click at [379, 146] on input at bounding box center [405, 146] width 117 height 14
type input "Junior Series"
drag, startPoint x: 376, startPoint y: 194, endPoint x: 360, endPoint y: 184, distance: 18.9
click at [377, 194] on div "Select" at bounding box center [365, 200] width 36 height 13
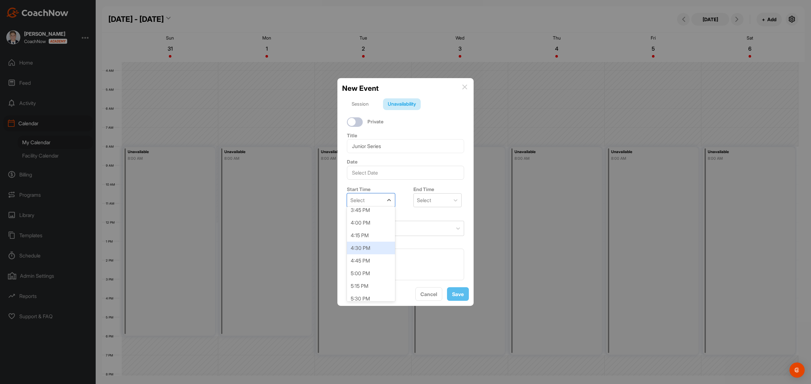
click at [361, 247] on div "4:30 PM" at bounding box center [371, 248] width 48 height 13
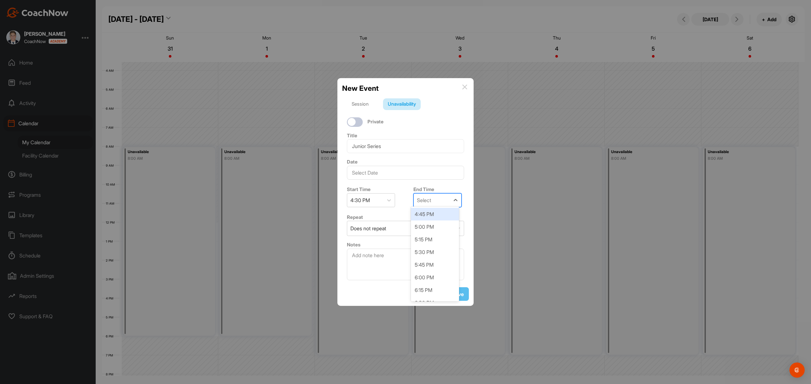
click at [431, 197] on div "Select" at bounding box center [432, 200] width 36 height 13
click at [421, 210] on div "5:30 PM" at bounding box center [435, 210] width 48 height 13
click at [404, 221] on div "Does not repeat" at bounding box center [399, 228] width 105 height 15
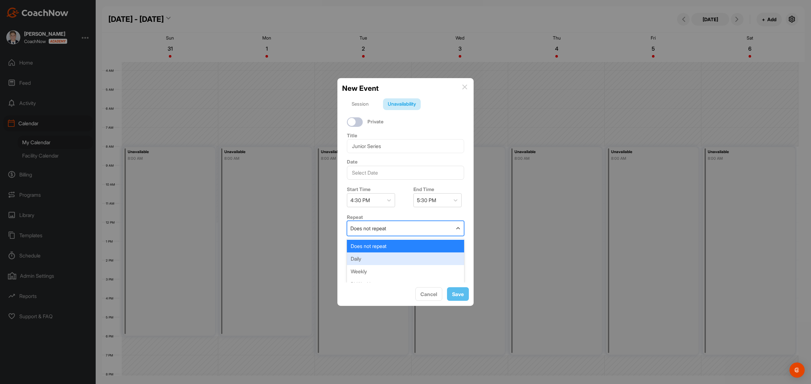
click at [371, 257] on div "Daily" at bounding box center [405, 259] width 117 height 13
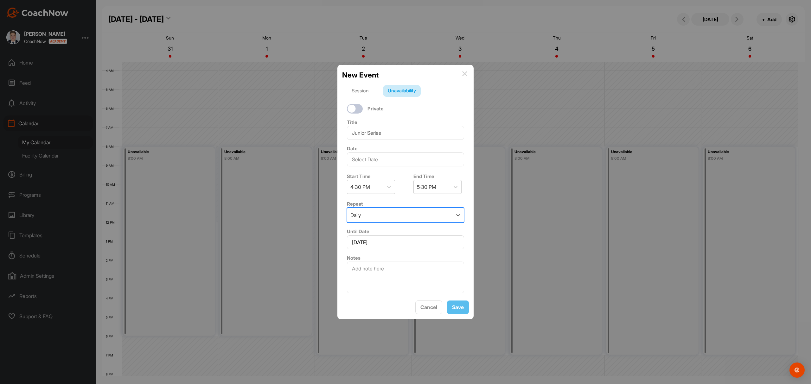
click at [374, 208] on div "Daily" at bounding box center [399, 215] width 105 height 15
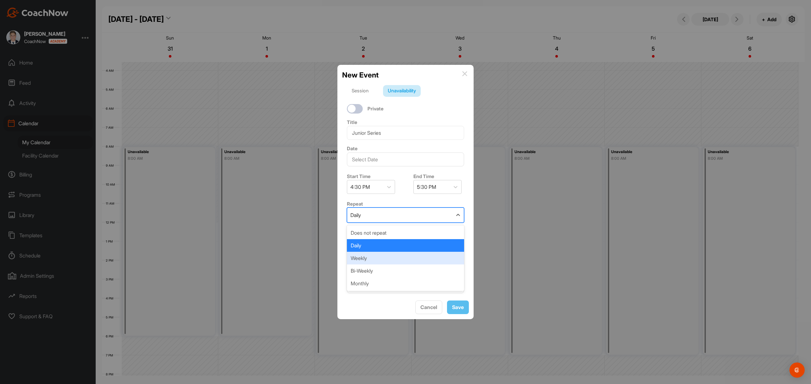
click at [373, 255] on div "Weekly" at bounding box center [405, 258] width 117 height 13
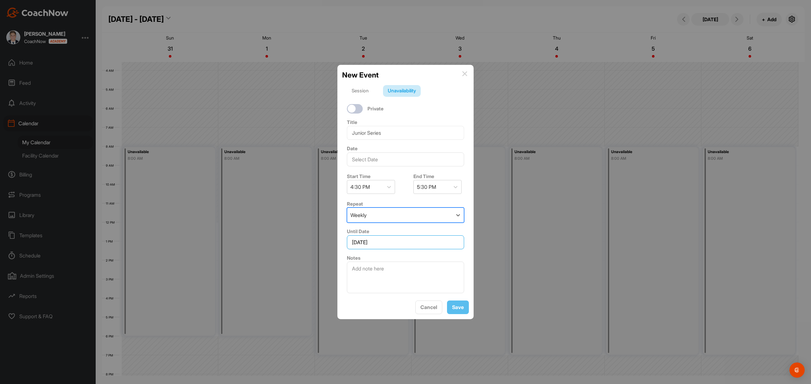
click at [407, 241] on input "[DATE]" at bounding box center [405, 243] width 117 height 14
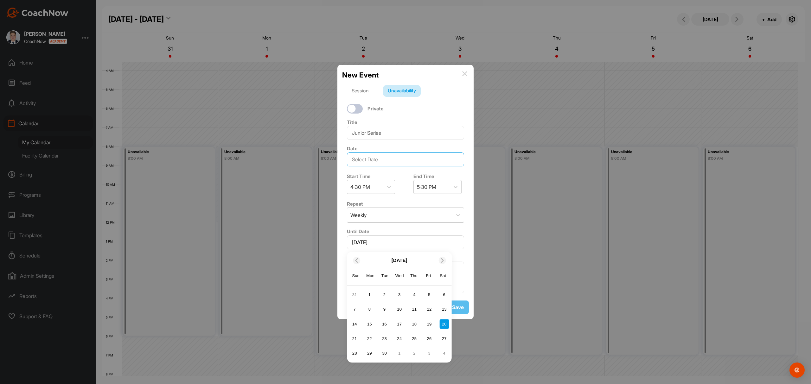
click at [394, 156] on input "text" at bounding box center [405, 160] width 117 height 14
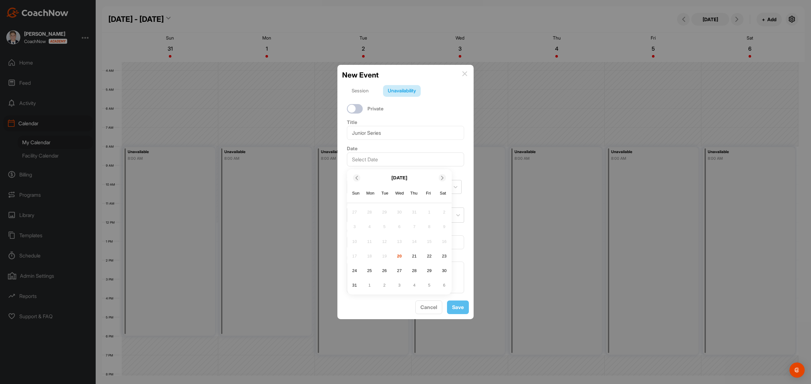
click at [441, 176] on icon at bounding box center [442, 178] width 4 height 4
click at [383, 212] on div "2" at bounding box center [384, 213] width 10 height 10
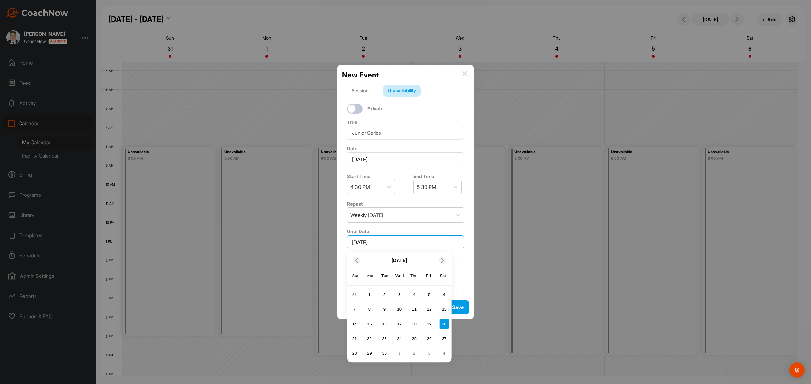
click at [389, 236] on input "[DATE]" at bounding box center [405, 243] width 117 height 14
click at [442, 259] on icon at bounding box center [442, 261] width 4 height 4
click at [355, 259] on icon at bounding box center [356, 261] width 4 height 4
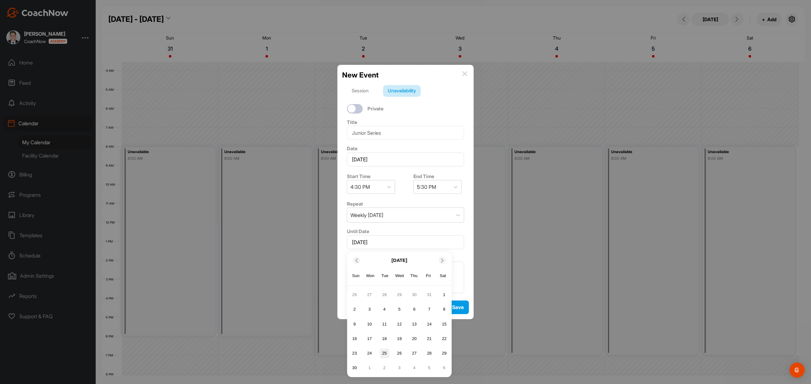
click at [381, 350] on div "25" at bounding box center [384, 354] width 10 height 10
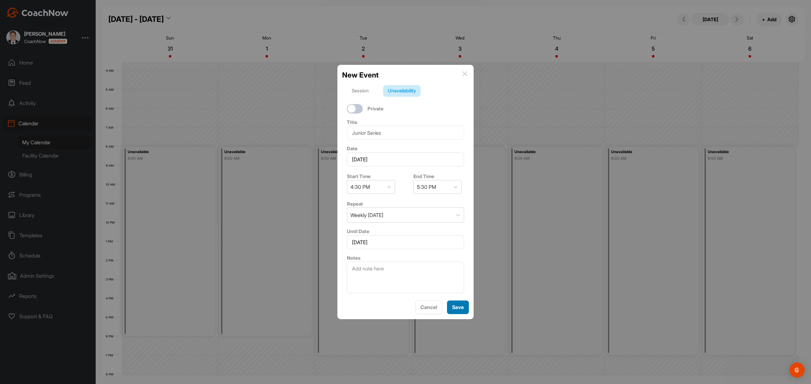
click at [462, 313] on button "Save" at bounding box center [458, 308] width 22 height 14
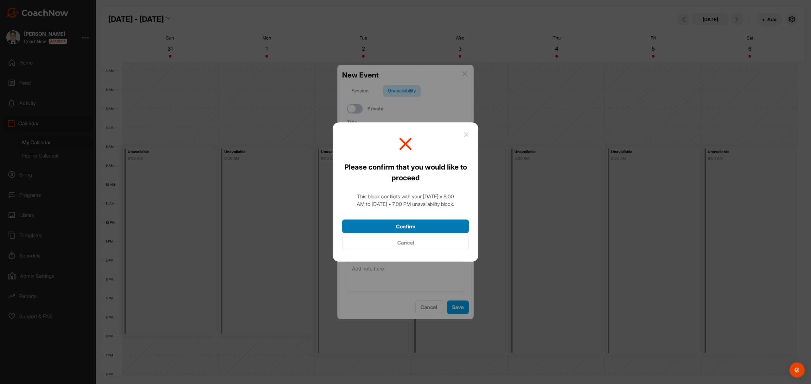
click at [416, 229] on button "Confirm" at bounding box center [405, 227] width 127 height 14
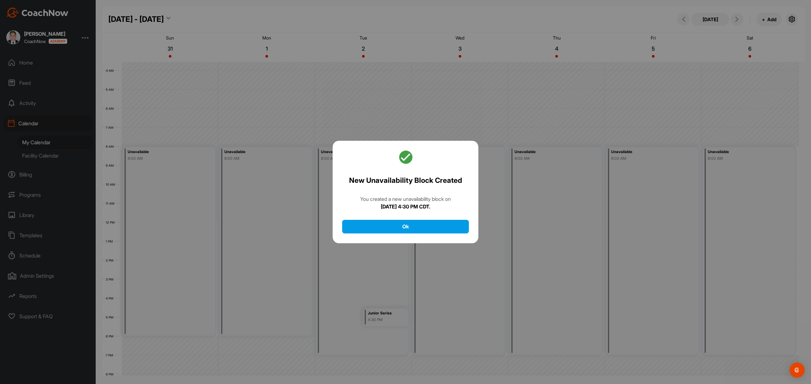
click at [416, 217] on div "New Unavailability Block Created You created a new unavailability block [DATE][…" at bounding box center [406, 192] width 146 height 103
click at [416, 224] on button "Ok" at bounding box center [405, 227] width 127 height 14
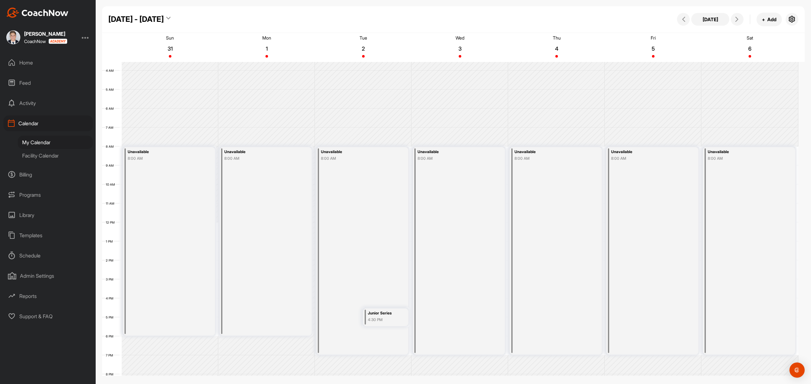
click at [449, 310] on div "Unavailable 8:00 AM" at bounding box center [459, 251] width 92 height 208
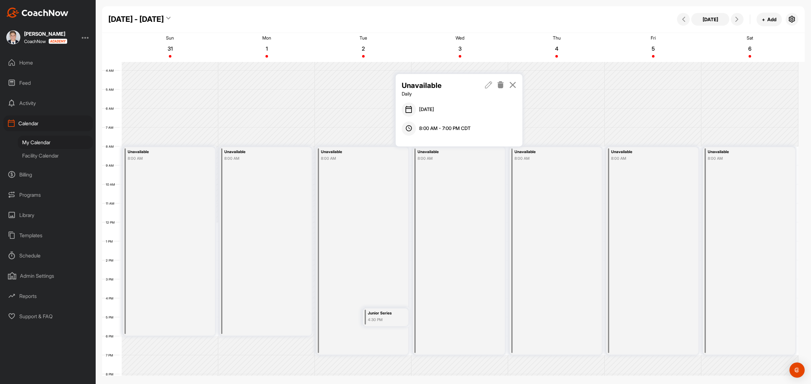
click at [488, 86] on icon at bounding box center [488, 84] width 7 height 7
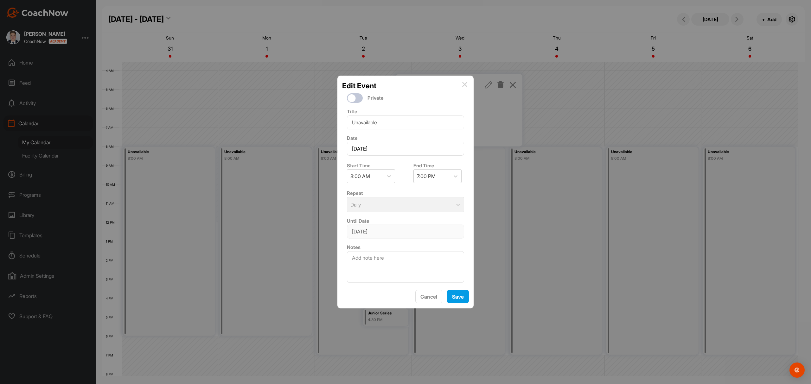
click at [466, 82] on img at bounding box center [464, 84] width 5 height 5
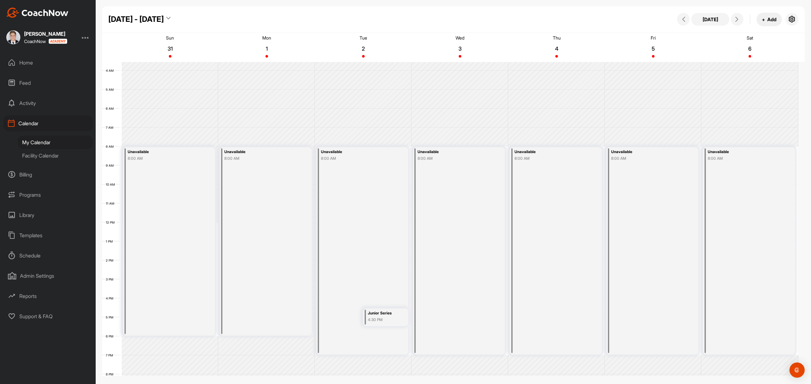
click at [771, 19] on button "+ Add" at bounding box center [768, 20] width 25 height 14
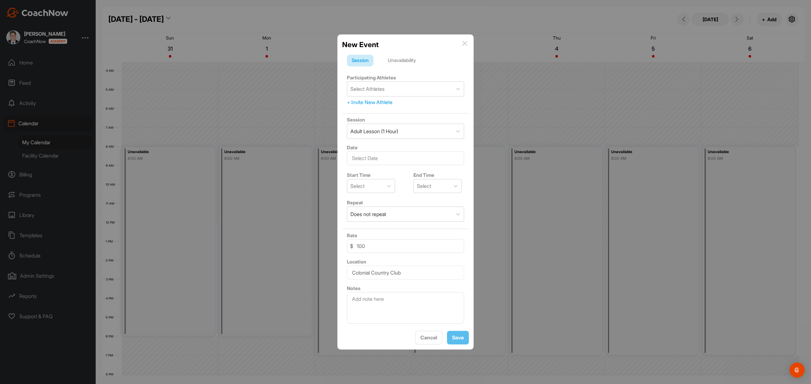
click at [396, 60] on div "Unavailability" at bounding box center [402, 61] width 38 height 12
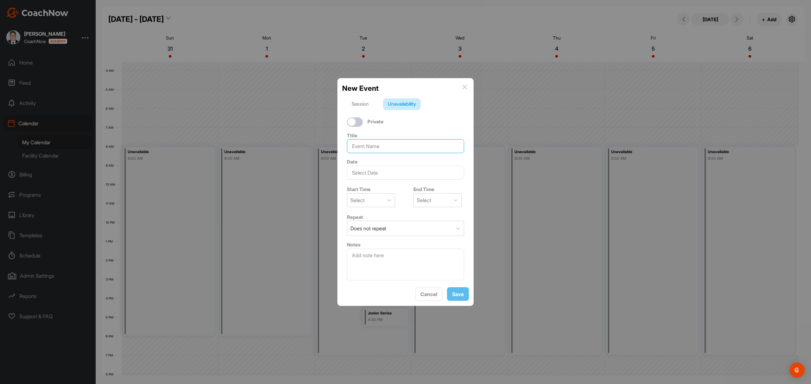
click at [365, 143] on input at bounding box center [405, 146] width 117 height 14
type input "Junior Series"
click at [382, 195] on div "Select" at bounding box center [365, 200] width 36 height 13
click at [364, 248] on div "4:30 PM" at bounding box center [371, 248] width 48 height 13
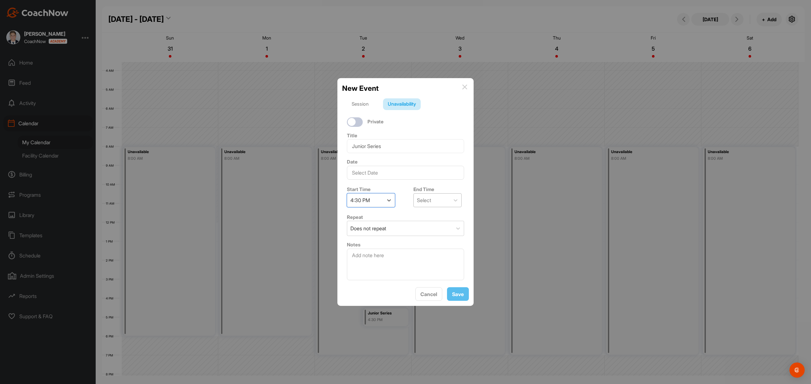
click at [430, 198] on div "Select" at bounding box center [432, 200] width 36 height 13
click at [426, 212] on div "5:30 PM" at bounding box center [435, 210] width 48 height 13
click at [411, 229] on div "Does not repeat" at bounding box center [399, 228] width 105 height 15
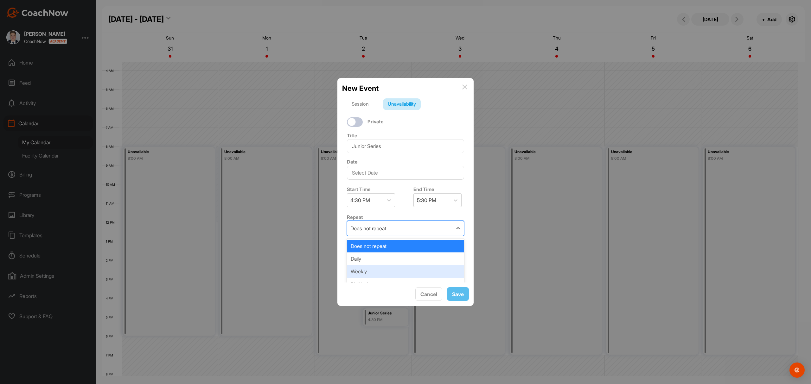
click at [368, 266] on div "Weekly" at bounding box center [405, 271] width 117 height 13
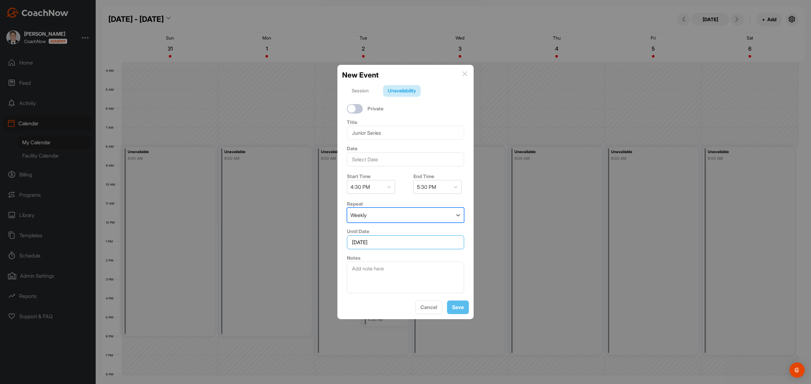
click at [387, 239] on input "[DATE]" at bounding box center [405, 243] width 117 height 14
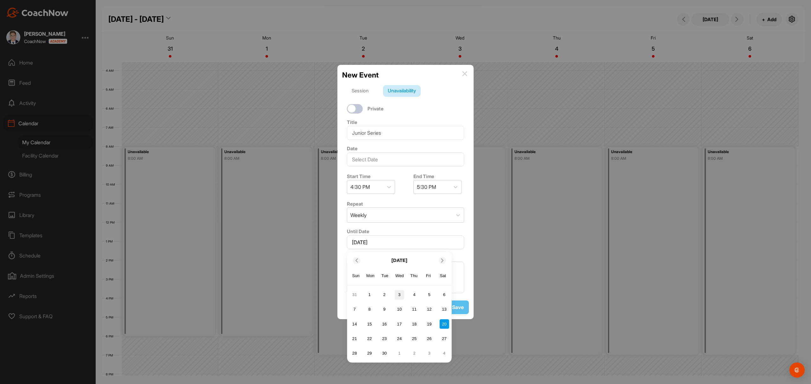
click at [401, 290] on div "3" at bounding box center [400, 295] width 10 height 10
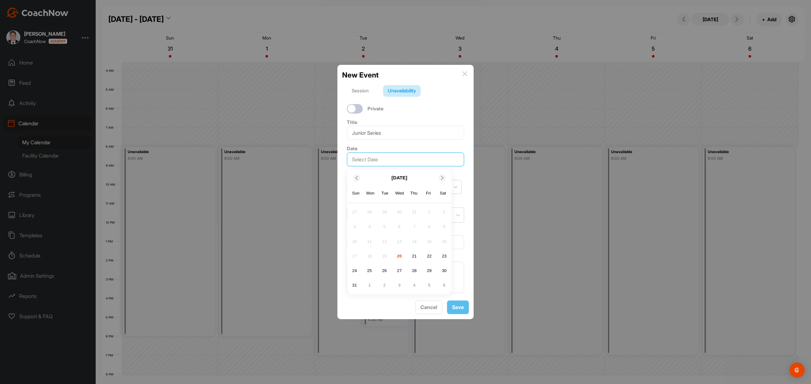
click at [384, 160] on input "text" at bounding box center [405, 160] width 117 height 14
click at [441, 178] on div at bounding box center [441, 178] width 7 height 7
click at [399, 208] on div "3" at bounding box center [400, 213] width 10 height 10
click at [403, 238] on input "[DATE]" at bounding box center [405, 243] width 117 height 14
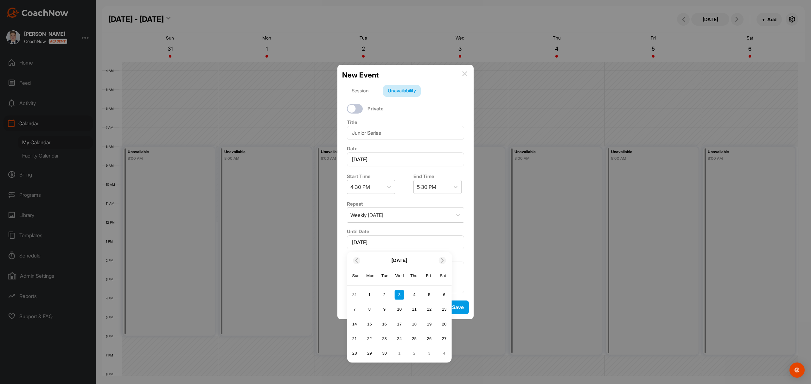
click at [443, 259] on icon at bounding box center [442, 261] width 4 height 4
click at [357, 257] on div at bounding box center [356, 260] width 7 height 7
click at [399, 351] on div "26" at bounding box center [400, 354] width 10 height 10
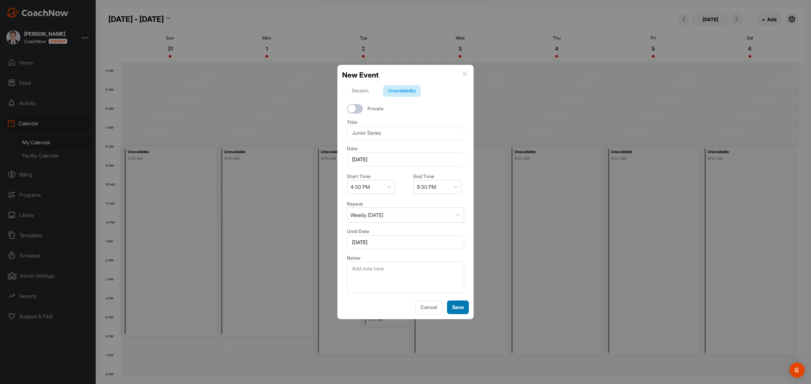
click at [453, 313] on button "Save" at bounding box center [458, 308] width 22 height 14
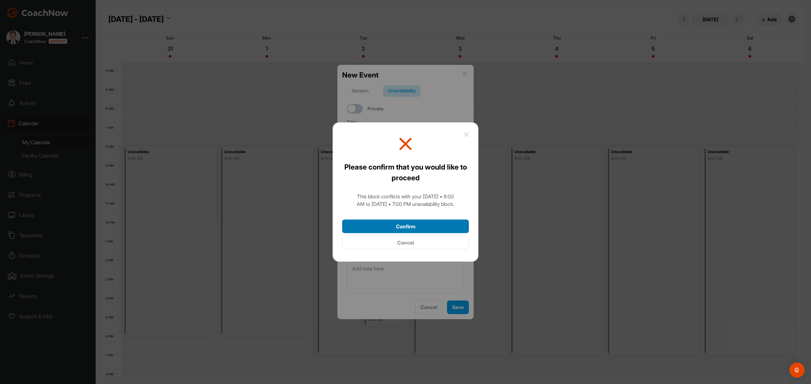
click at [406, 222] on button "Confirm" at bounding box center [405, 227] width 127 height 14
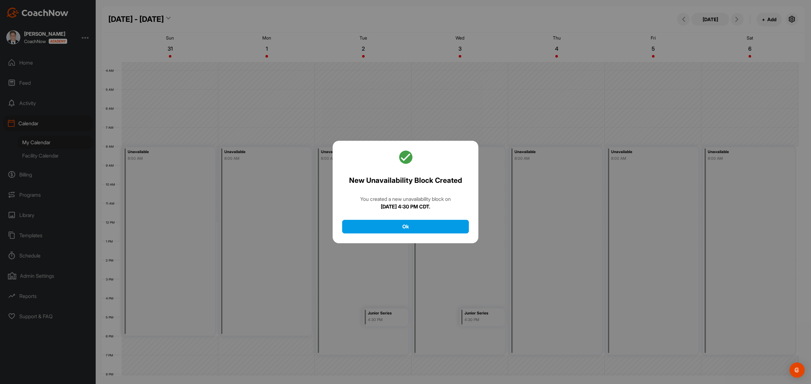
click at [419, 219] on div "New Unavailability Block Created You created a new unavailability block [DATE][…" at bounding box center [406, 192] width 146 height 103
click at [415, 229] on button "Ok" at bounding box center [405, 227] width 127 height 14
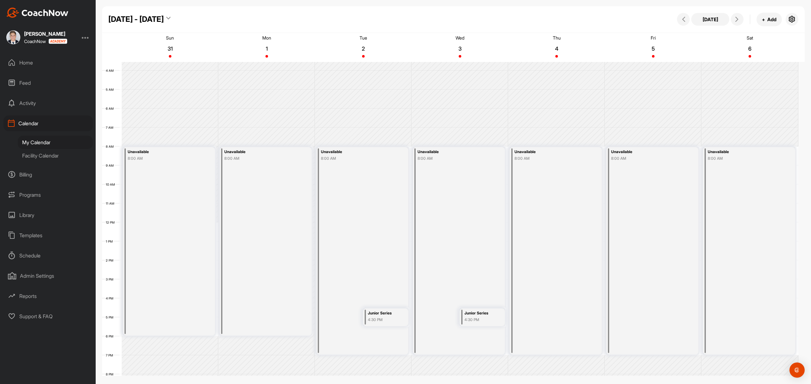
click at [545, 249] on div "Unavailable 8:00 AM" at bounding box center [556, 251] width 92 height 208
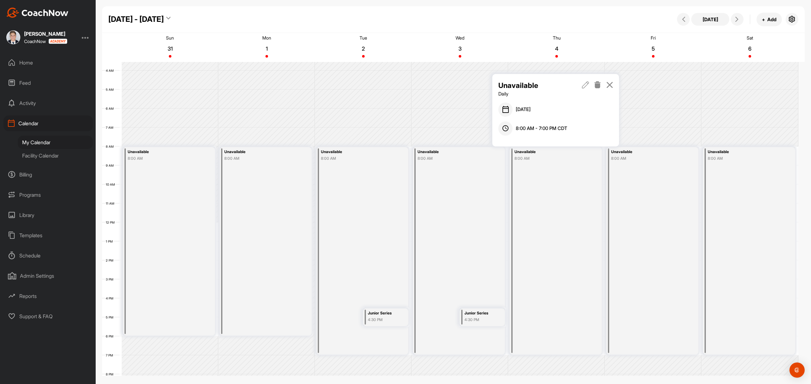
click at [611, 84] on icon at bounding box center [609, 84] width 7 height 7
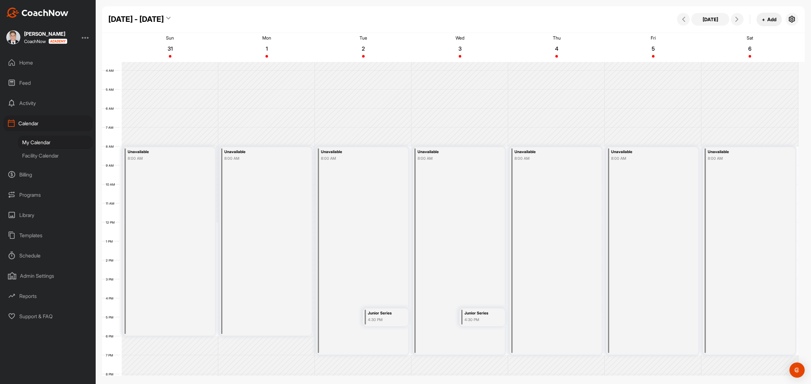
click at [766, 26] on button "+ Add" at bounding box center [768, 20] width 25 height 14
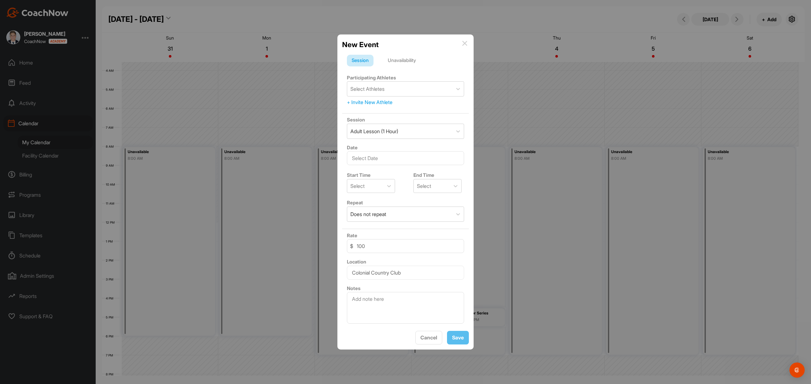
click at [401, 58] on div "Unavailability" at bounding box center [402, 61] width 38 height 12
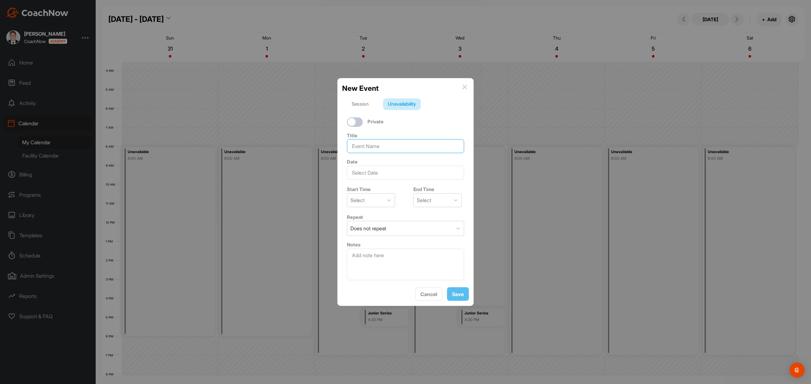
click at [400, 145] on input at bounding box center [405, 146] width 117 height 14
type input "j"
type input "Junior Series"
click at [389, 174] on input "text" at bounding box center [405, 173] width 117 height 14
click at [443, 189] on icon at bounding box center [442, 191] width 4 height 4
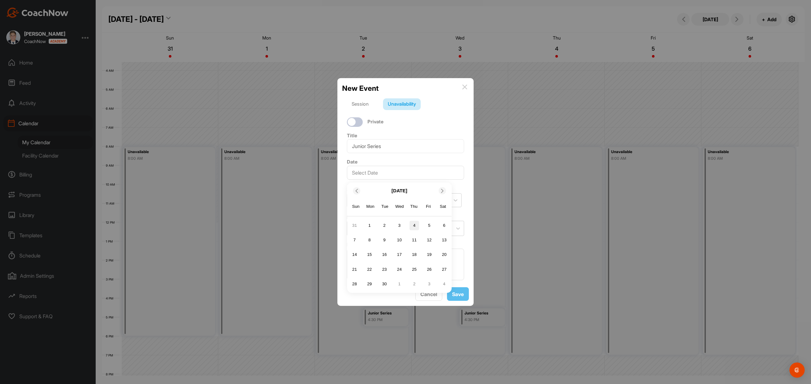
click at [410, 221] on div "4" at bounding box center [415, 226] width 10 height 10
click at [388, 198] on icon at bounding box center [389, 200] width 6 height 6
click at [365, 248] on div "4:30 PM" at bounding box center [371, 248] width 48 height 13
click at [435, 202] on div "Select" at bounding box center [432, 200] width 36 height 13
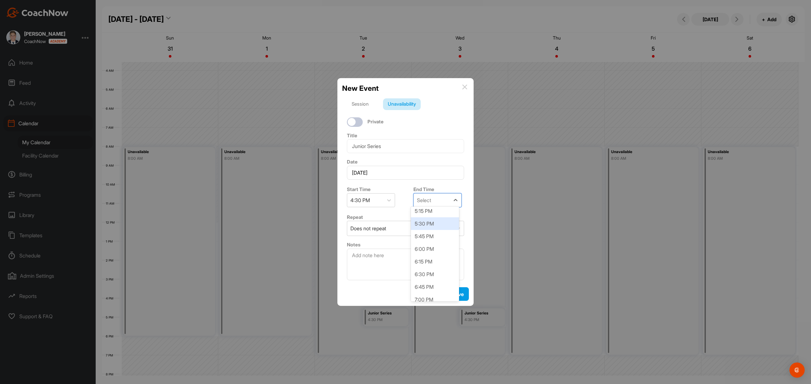
scroll to position [42, 0]
click at [417, 211] on div "5:30 PM" at bounding box center [435, 210] width 48 height 13
click at [388, 225] on div "Does not repeat" at bounding box center [399, 228] width 105 height 15
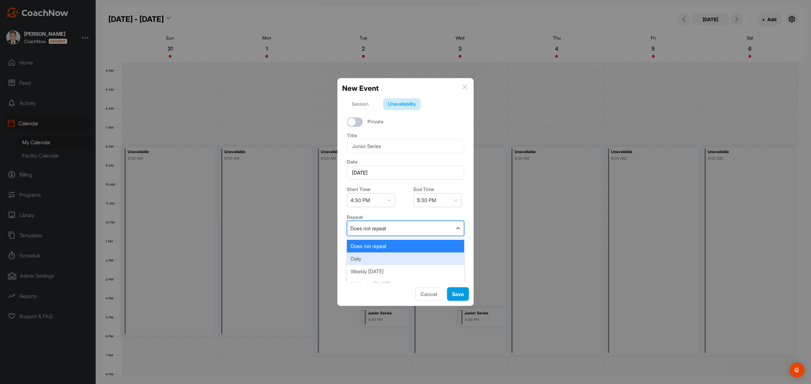
click at [377, 256] on div "Daily" at bounding box center [405, 259] width 117 height 13
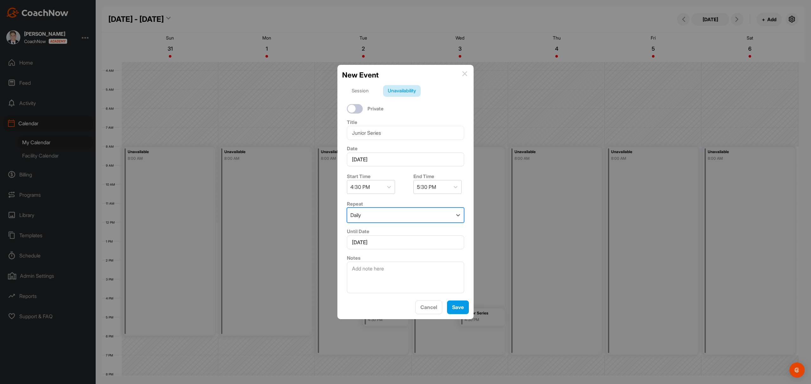
click at [392, 217] on div "Daily" at bounding box center [399, 215] width 105 height 15
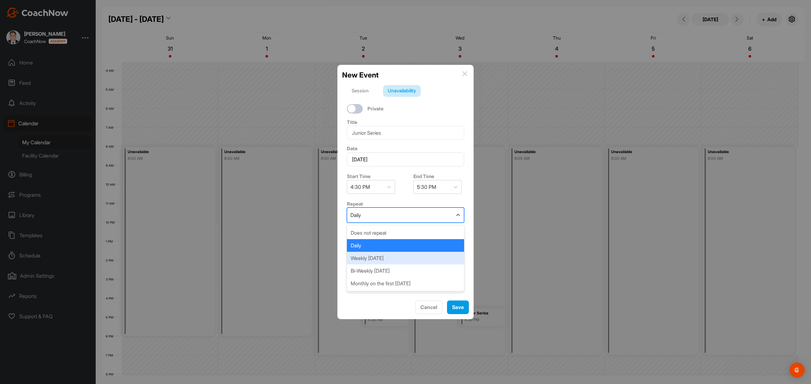
click at [391, 254] on div "Weekly [DATE]" at bounding box center [405, 258] width 117 height 13
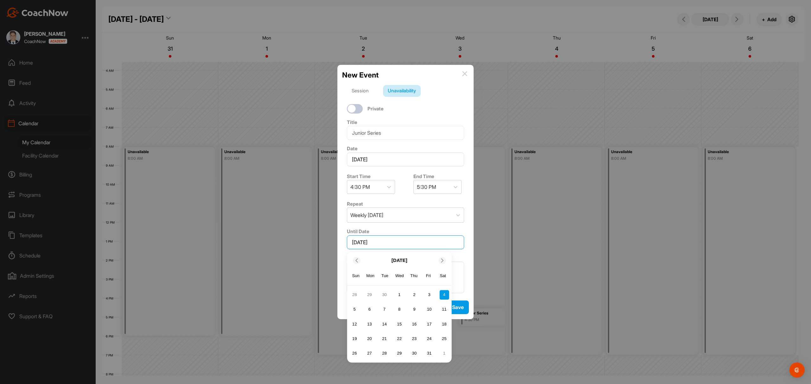
click at [393, 241] on input "[DATE]" at bounding box center [405, 243] width 117 height 14
click at [441, 259] on icon at bounding box center [442, 261] width 4 height 4
click at [411, 352] on div "27" at bounding box center [415, 354] width 10 height 10
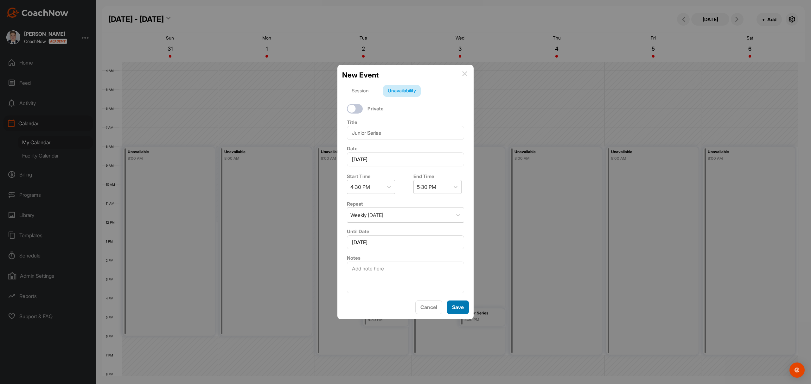
click at [458, 312] on button "Save" at bounding box center [458, 308] width 22 height 14
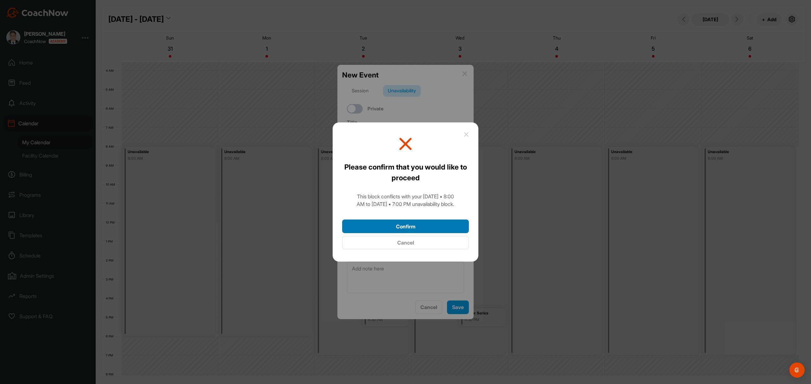
click at [437, 223] on button "Confirm" at bounding box center [405, 227] width 127 height 14
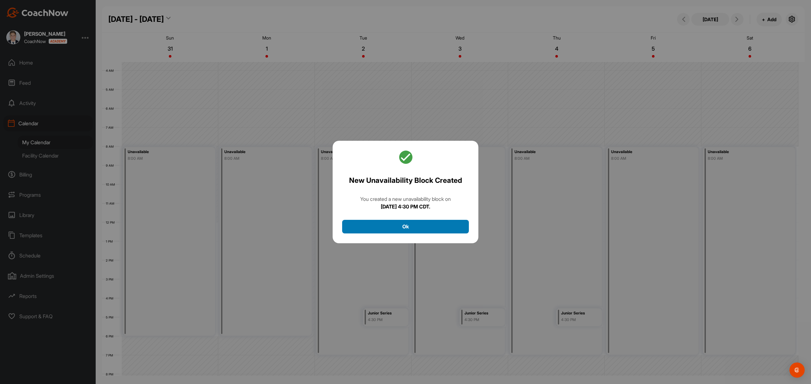
click at [440, 228] on button "Ok" at bounding box center [405, 227] width 127 height 14
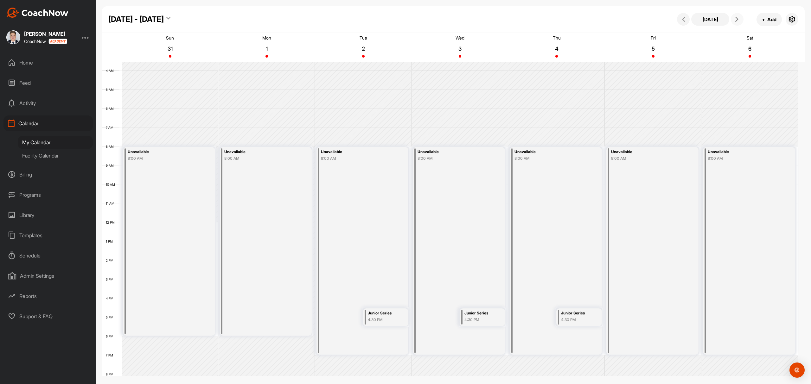
click at [739, 18] on span at bounding box center [737, 19] width 8 height 5
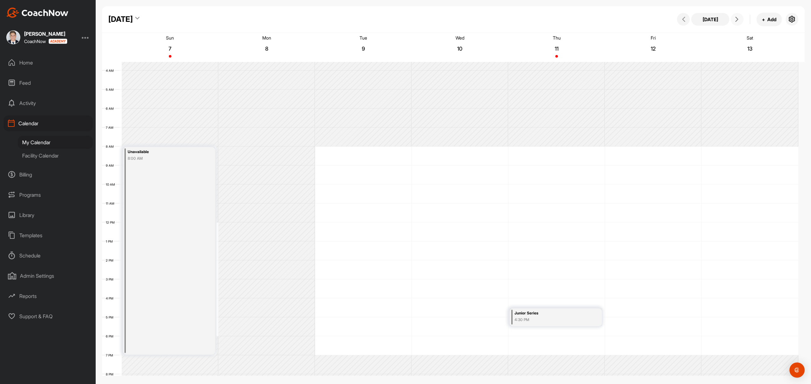
scroll to position [110, 0]
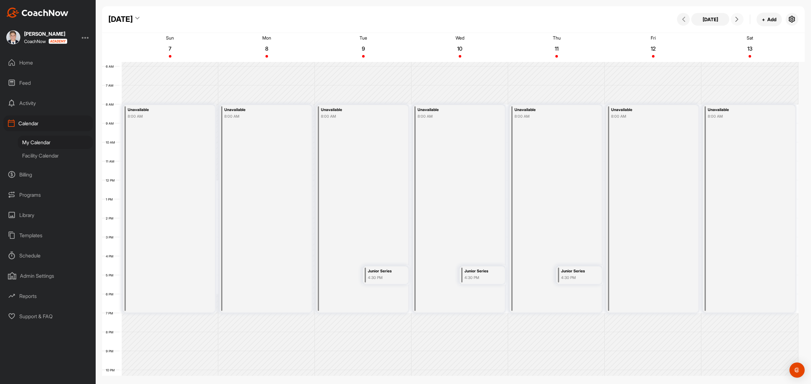
click at [739, 18] on span at bounding box center [737, 19] width 8 height 5
click at [682, 18] on icon at bounding box center [683, 19] width 5 height 5
click at [769, 23] on button "+ Add" at bounding box center [768, 20] width 25 height 14
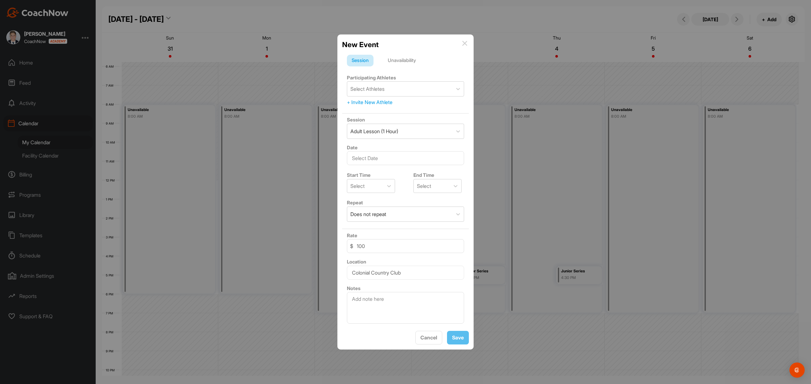
click at [412, 58] on div "Unavailability" at bounding box center [402, 61] width 38 height 12
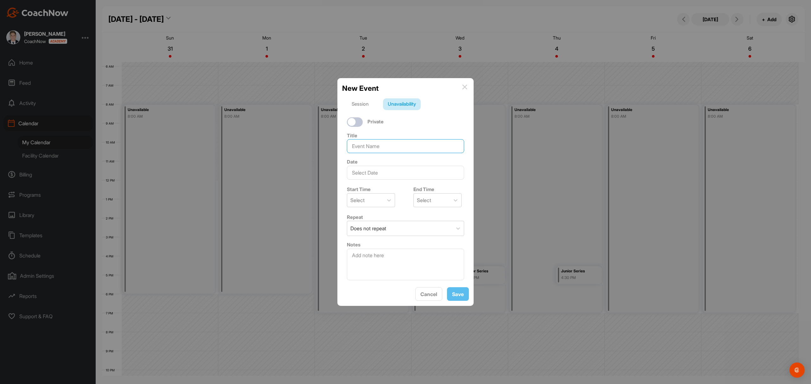
click at [391, 144] on input at bounding box center [405, 146] width 117 height 14
type input "Junior Series"
click at [392, 166] on input "text" at bounding box center [405, 173] width 117 height 14
click at [443, 189] on icon at bounding box center [442, 191] width 4 height 4
click at [432, 226] on div "5" at bounding box center [429, 226] width 10 height 10
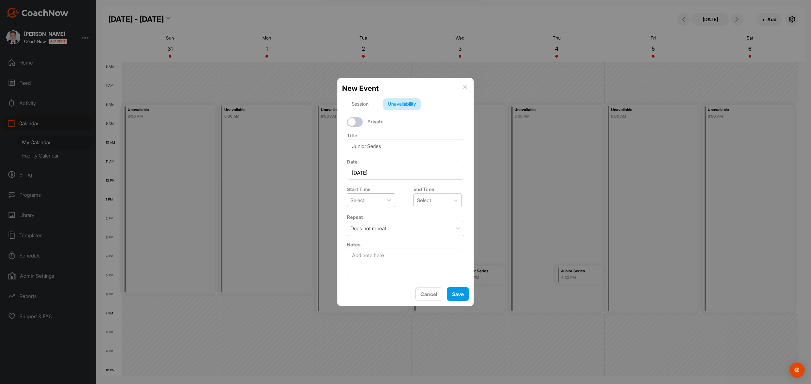
click at [381, 199] on div "Select" at bounding box center [365, 200] width 36 height 13
click at [354, 289] on div "4:30 PM" at bounding box center [371, 290] width 48 height 13
click at [426, 197] on div "Select" at bounding box center [424, 201] width 14 height 8
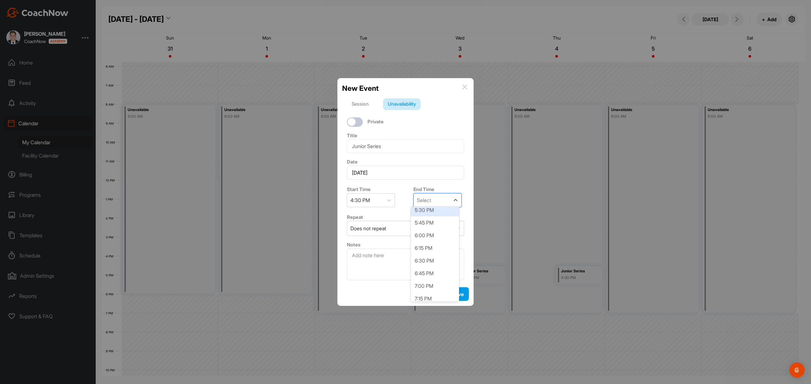
click at [427, 211] on div "5:30 PM" at bounding box center [435, 210] width 48 height 13
click at [401, 223] on div "Does not repeat" at bounding box center [399, 228] width 105 height 15
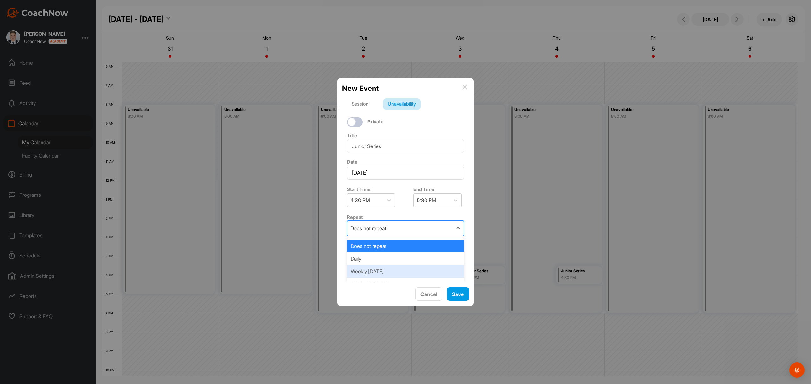
click at [367, 265] on div "Weekly [DATE]" at bounding box center [405, 271] width 117 height 13
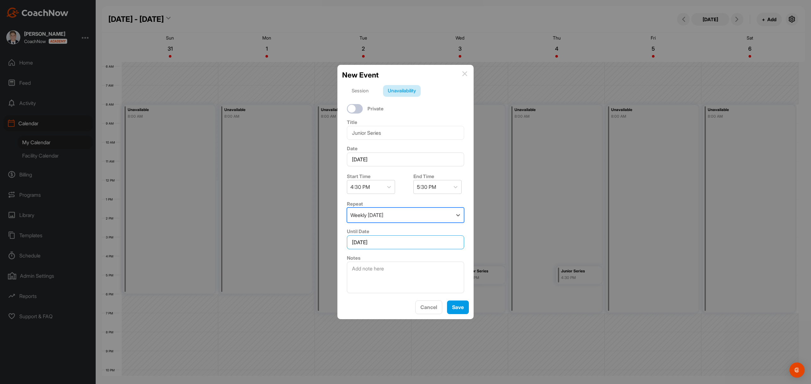
click at [417, 239] on input "[DATE]" at bounding box center [405, 243] width 117 height 14
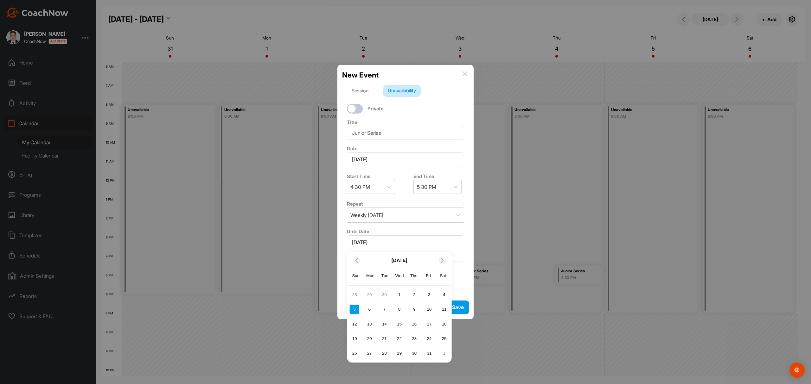
click at [440, 257] on div at bounding box center [441, 260] width 7 height 7
click at [429, 350] on div "28" at bounding box center [429, 354] width 10 height 10
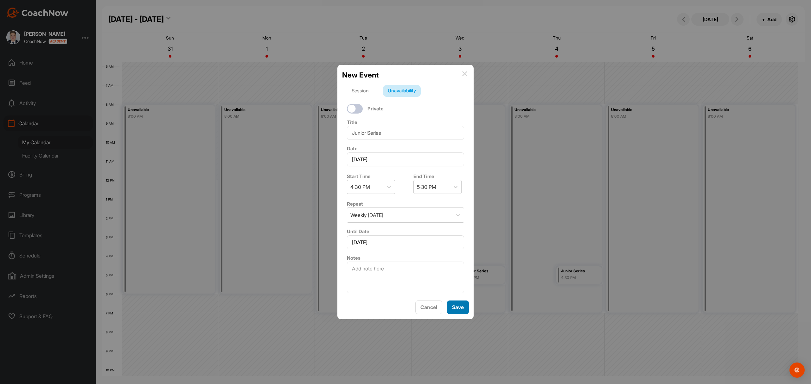
click at [461, 308] on button "Save" at bounding box center [458, 308] width 22 height 14
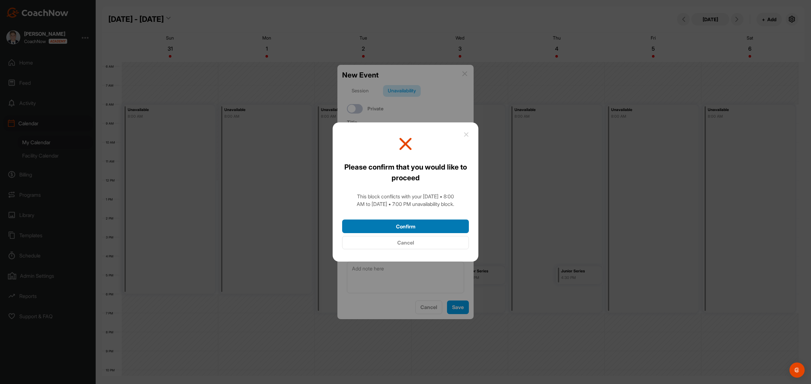
click at [414, 224] on button "Confirm" at bounding box center [405, 227] width 127 height 14
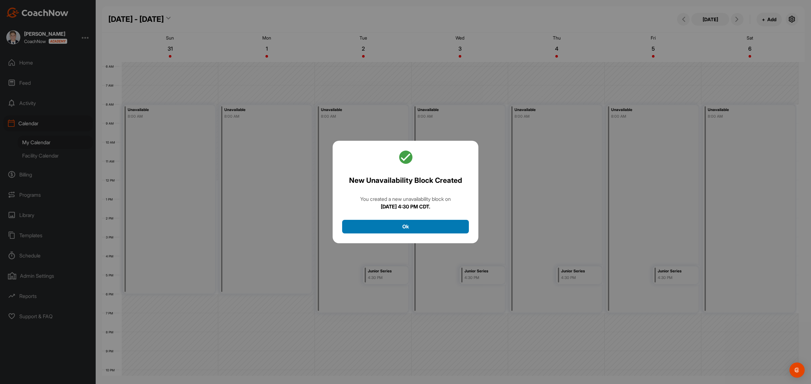
click at [415, 223] on button "Ok" at bounding box center [405, 227] width 127 height 14
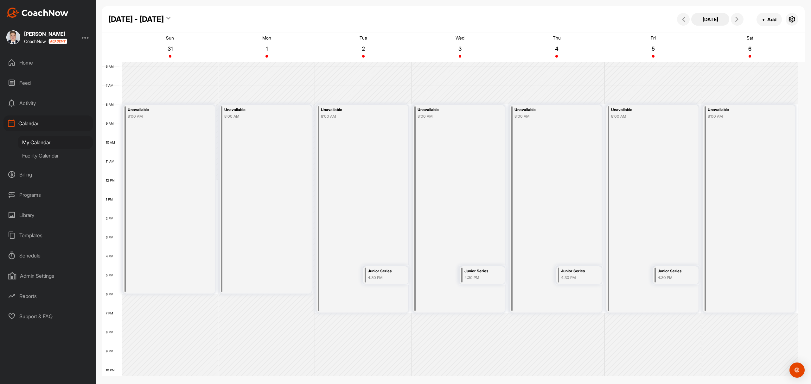
click at [705, 18] on button "[DATE]" at bounding box center [710, 19] width 38 height 13
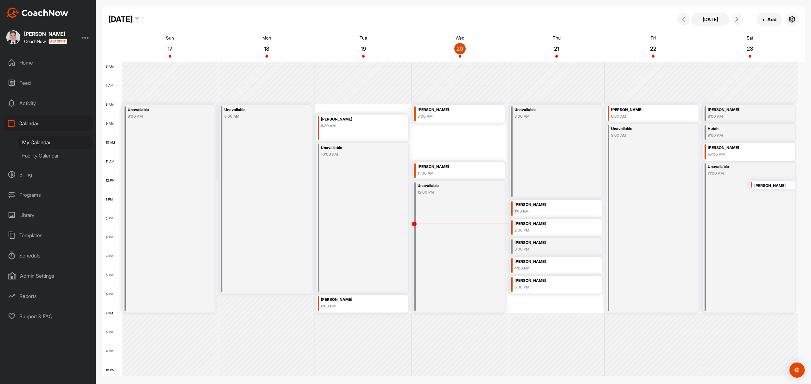
click at [738, 21] on icon at bounding box center [736, 19] width 5 height 5
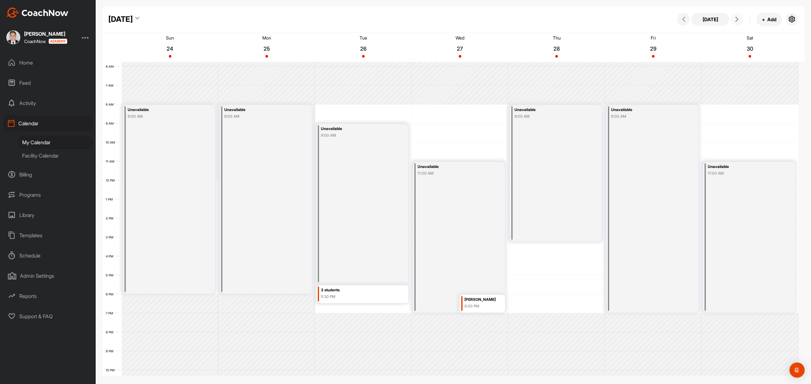
click at [738, 21] on icon at bounding box center [736, 19] width 5 height 5
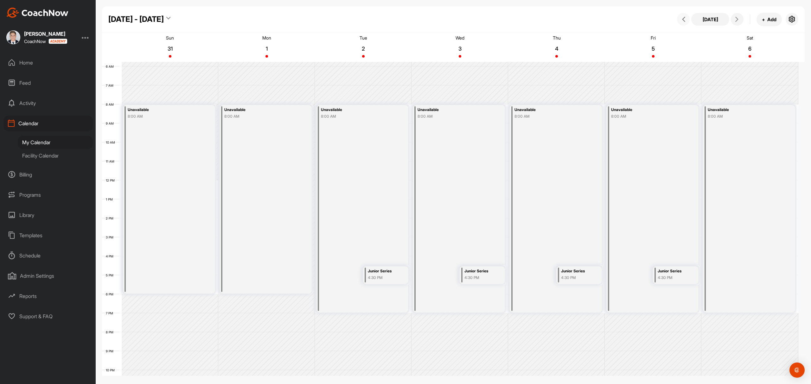
click at [677, 18] on div "[DATE] + Add" at bounding box center [736, 20] width 123 height 14
click at [677, 18] on button at bounding box center [683, 19] width 13 height 13
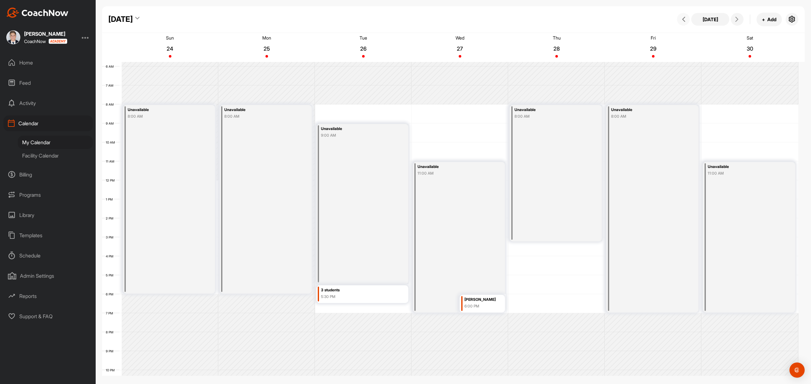
click at [678, 18] on button at bounding box center [683, 19] width 13 height 13
